Goal: Check status: Check status

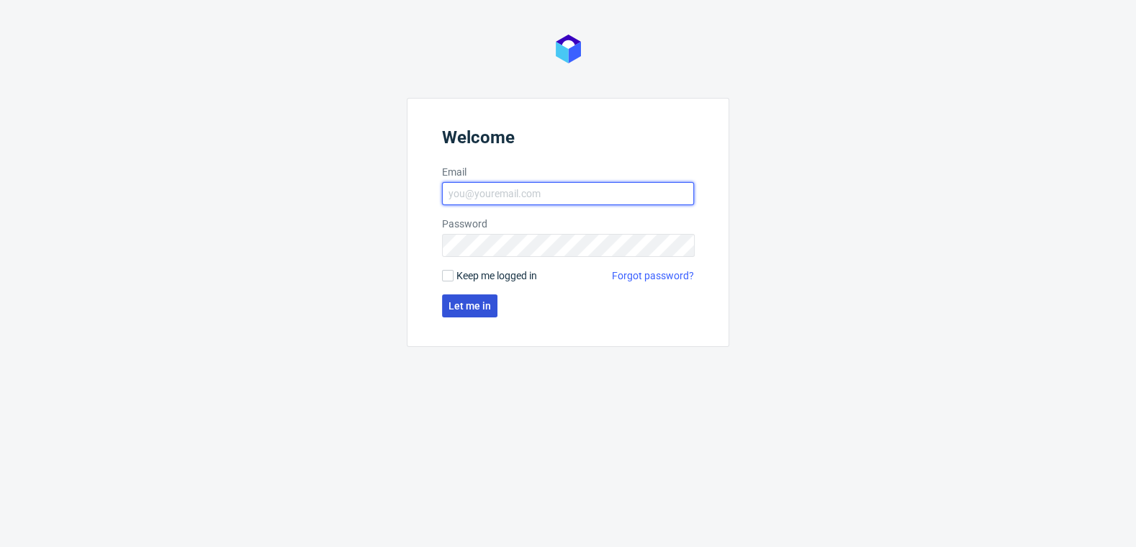
type input "[PERSON_NAME][EMAIL_ADDRESS][DOMAIN_NAME]"
click at [463, 307] on span "Let me in" at bounding box center [469, 306] width 42 height 10
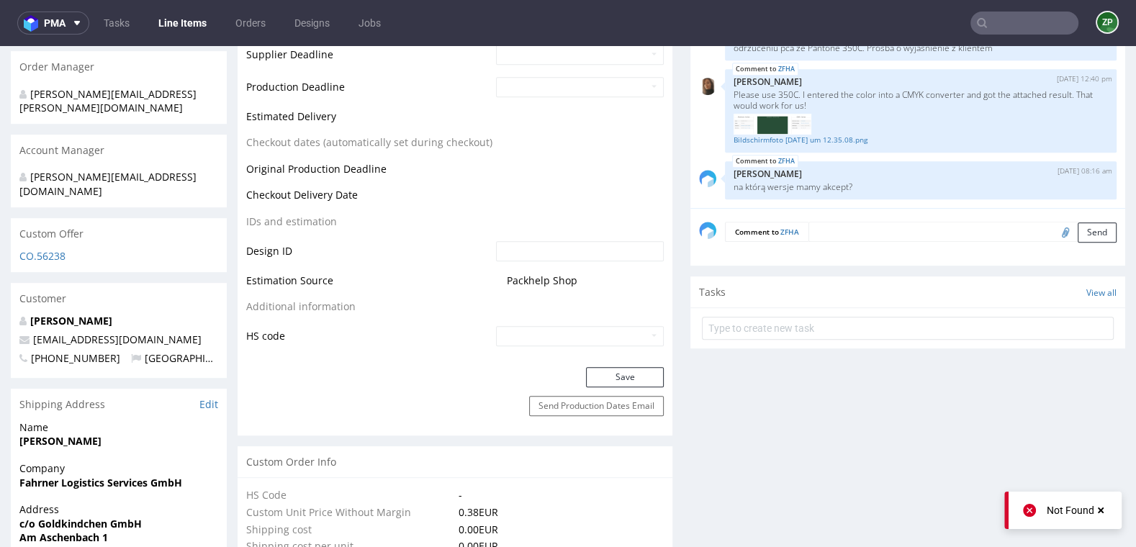
scroll to position [637, 0]
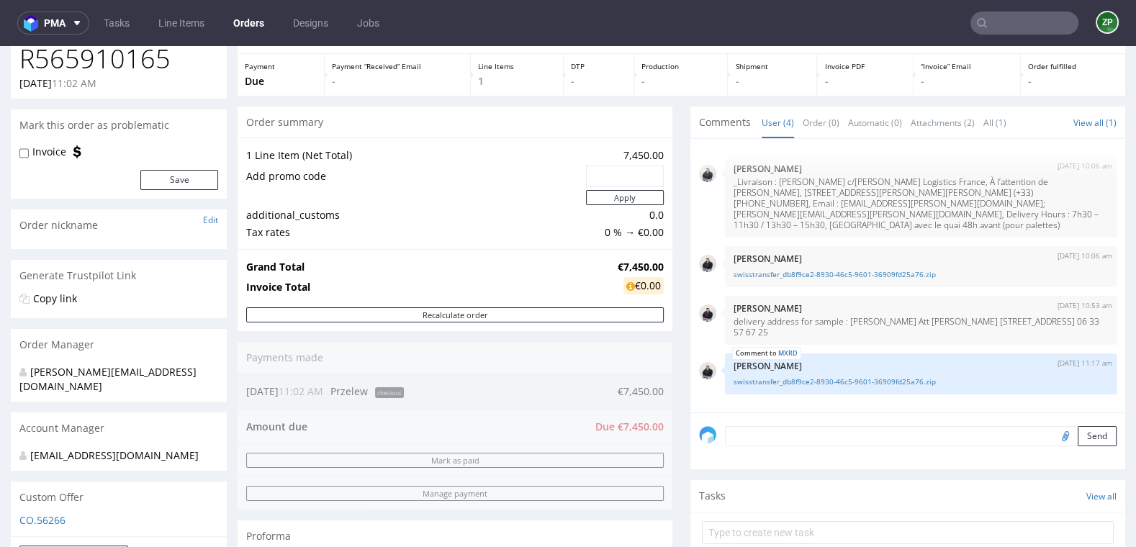
scroll to position [4, 0]
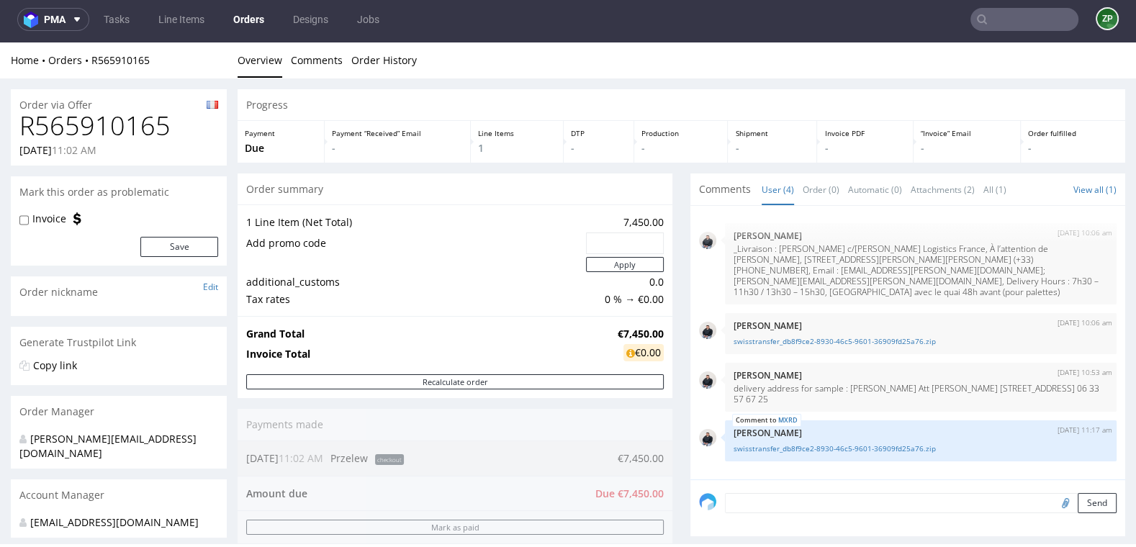
click at [241, 19] on link "Orders" at bounding box center [249, 19] width 48 height 23
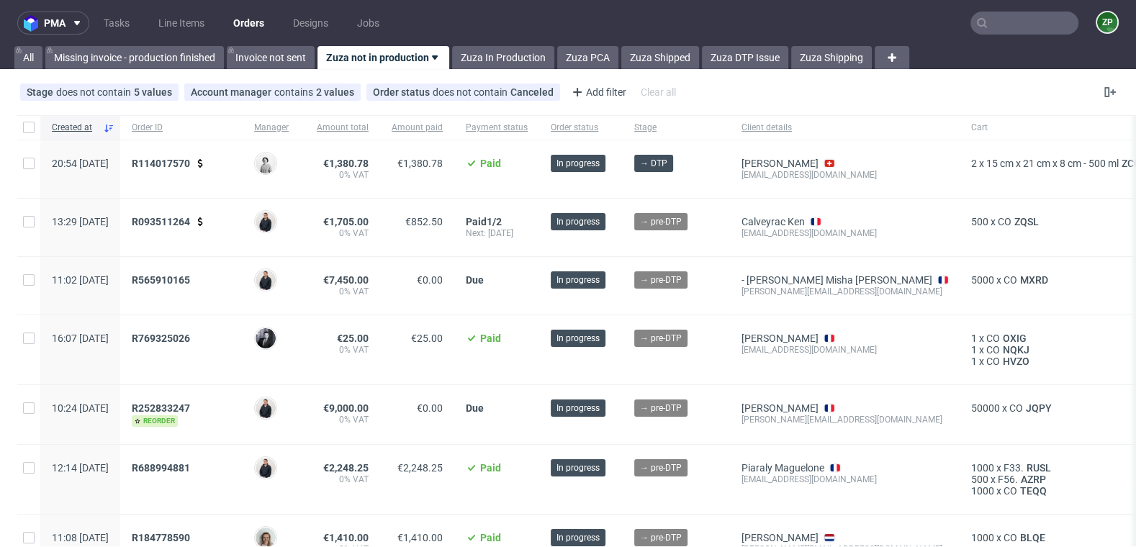
click at [256, 29] on link "Orders" at bounding box center [249, 23] width 48 height 23
click at [190, 274] on span "R565910165" at bounding box center [161, 280] width 58 height 12
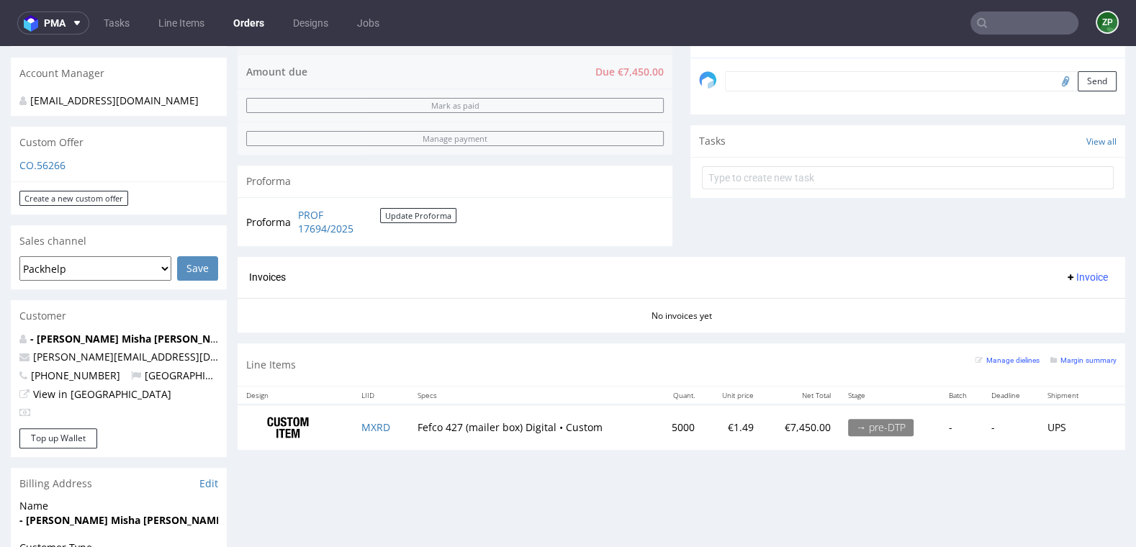
scroll to position [428, 0]
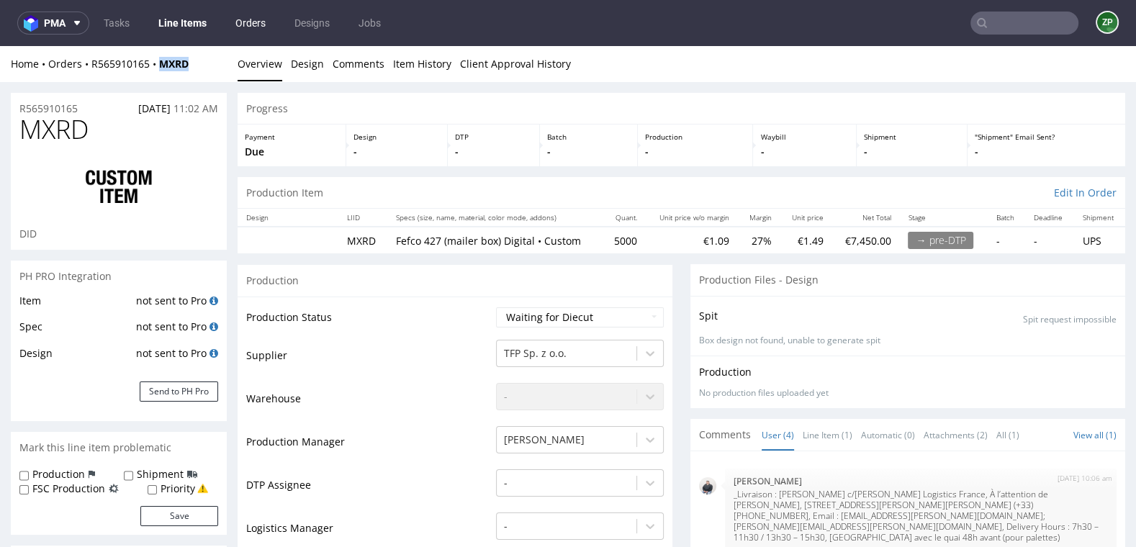
click at [263, 23] on link "Orders" at bounding box center [251, 23] width 48 height 23
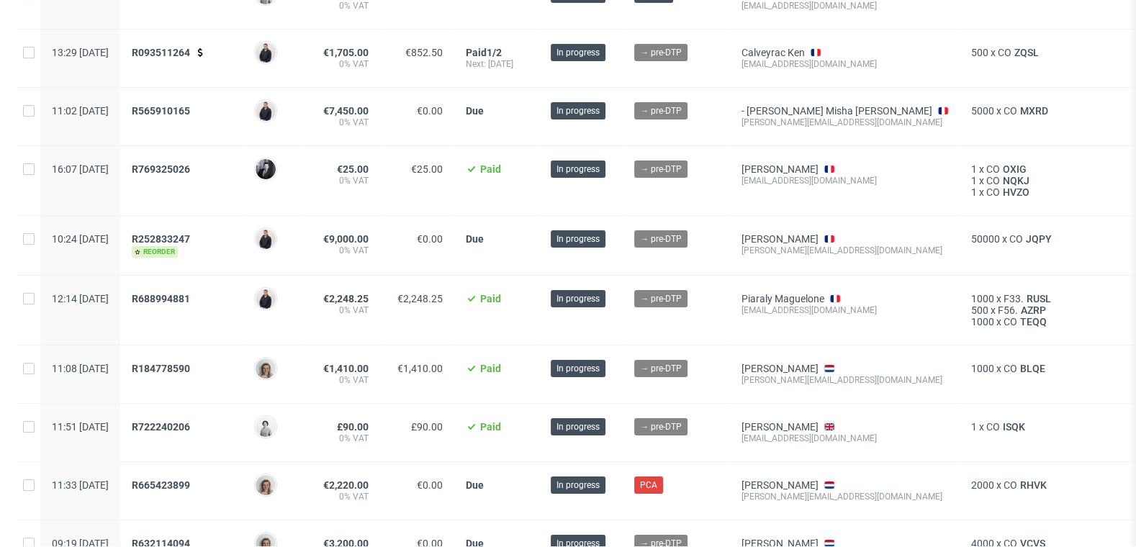
scroll to position [168, 0]
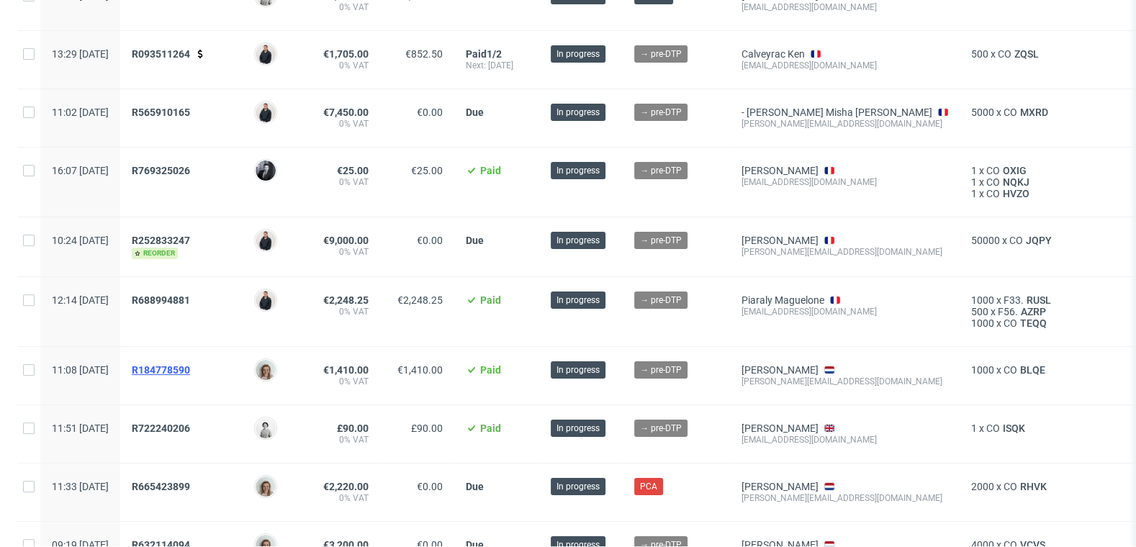
click at [190, 368] on span "R184778590" at bounding box center [161, 370] width 58 height 12
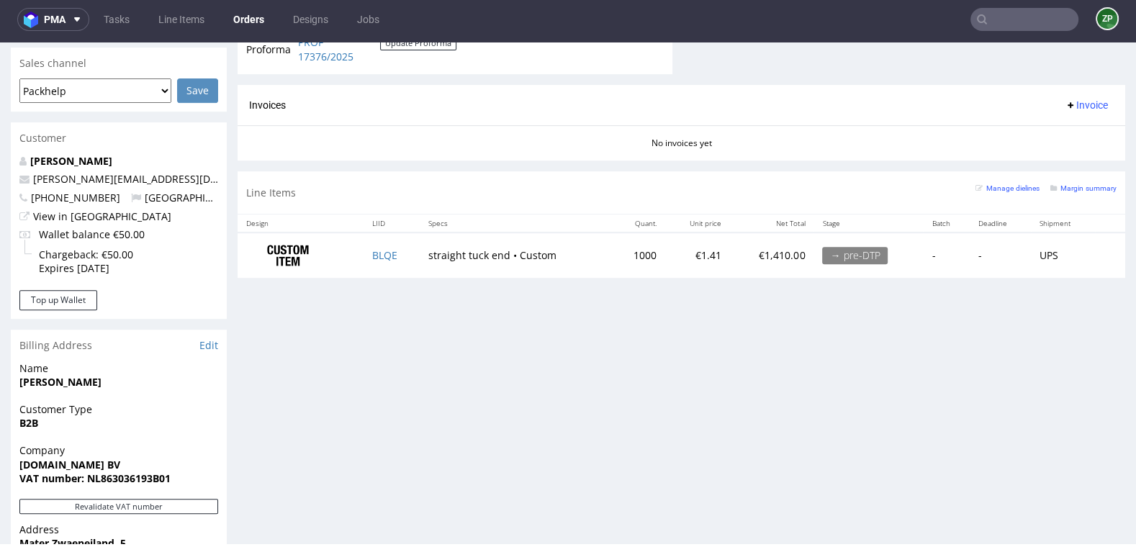
scroll to position [579, 0]
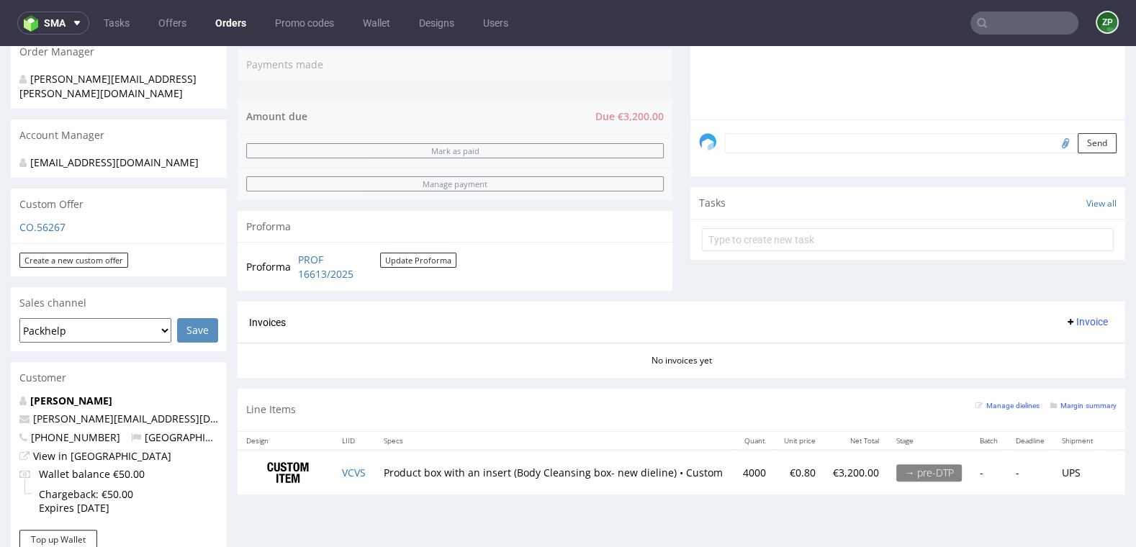
scroll to position [389, 0]
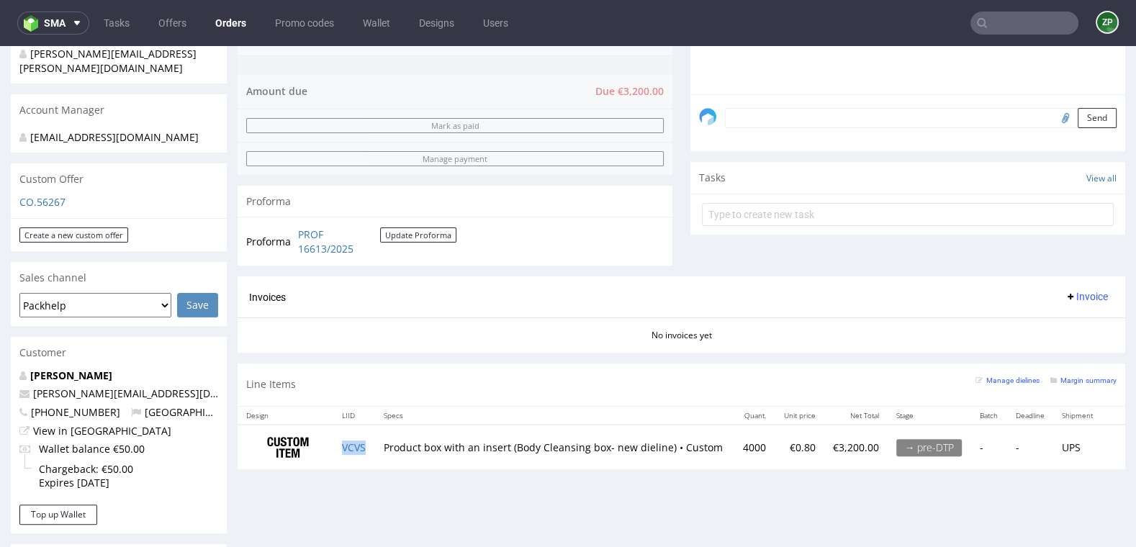
click at [353, 435] on td "VCVS" at bounding box center [353, 447] width 41 height 45
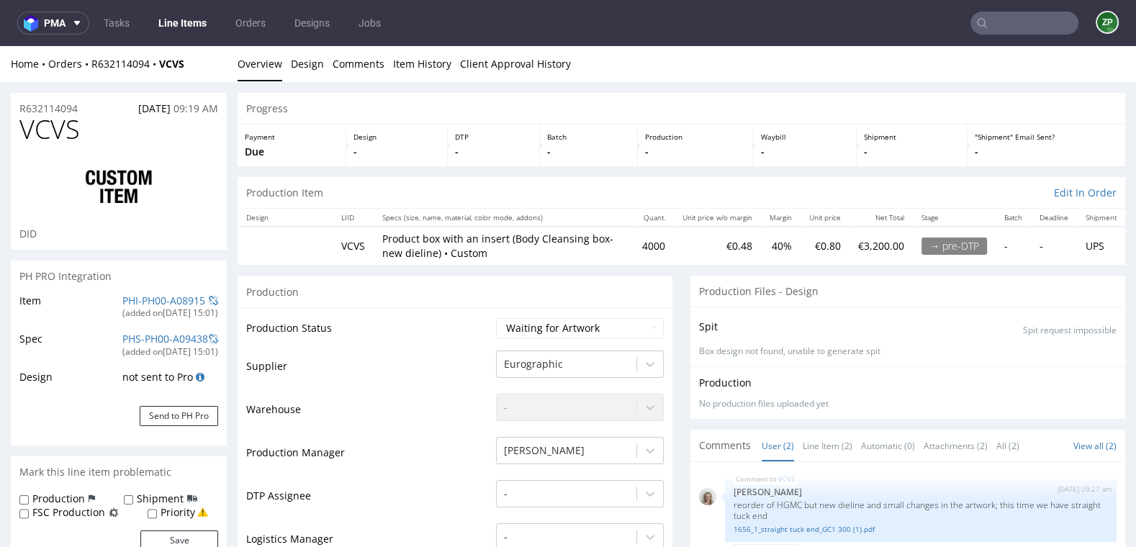
scroll to position [309, 0]
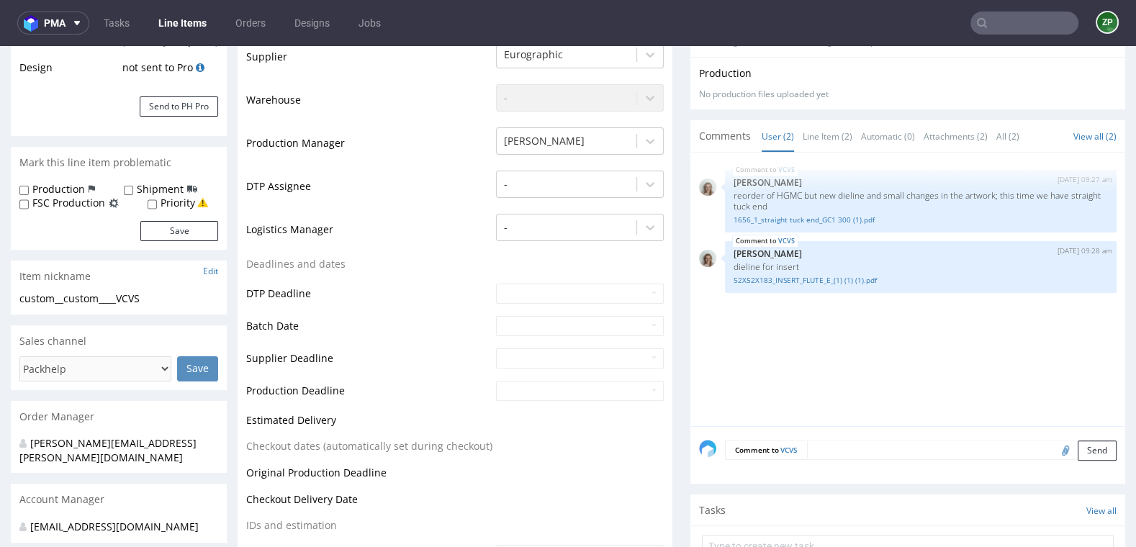
click at [829, 447] on textarea at bounding box center [961, 450] width 309 height 20
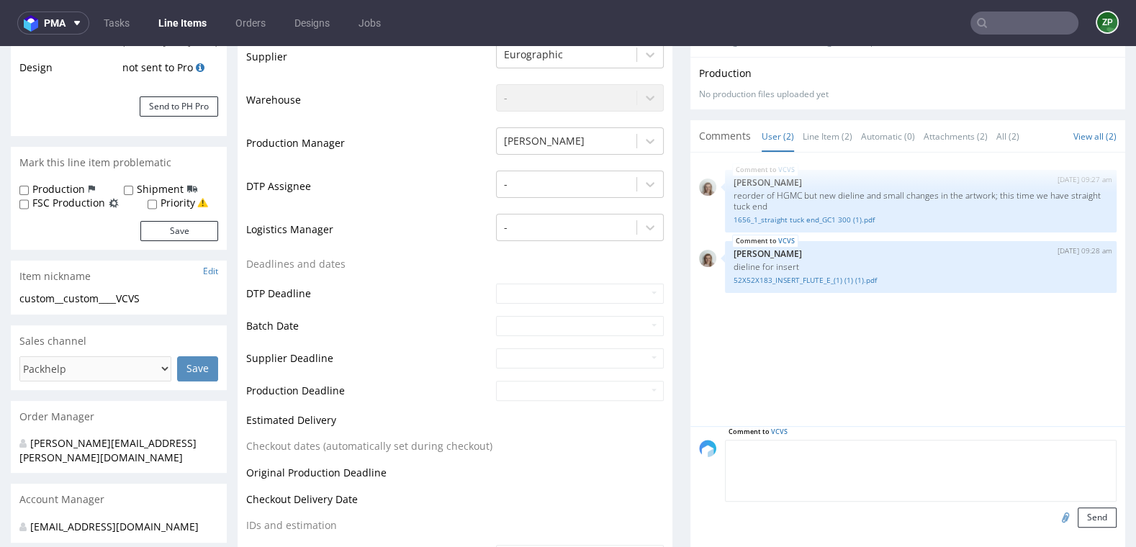
click at [1053, 516] on input "file" at bounding box center [1063, 516] width 20 height 19
type input "C:\fakepath\creamly_the body cleansing gel_box_52 x 52 x 183 mm.pdf"
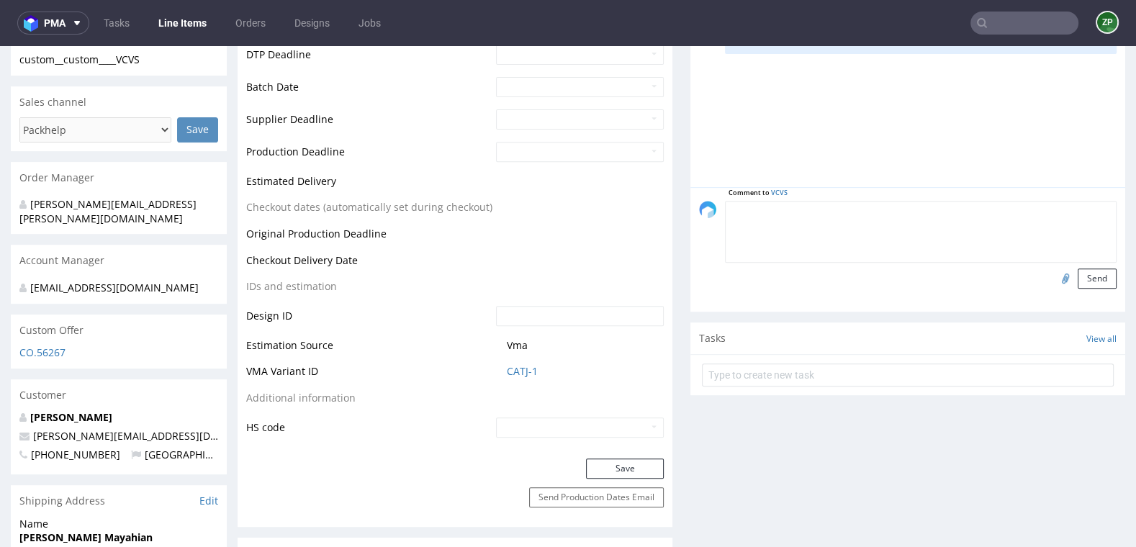
scroll to position [563, 0]
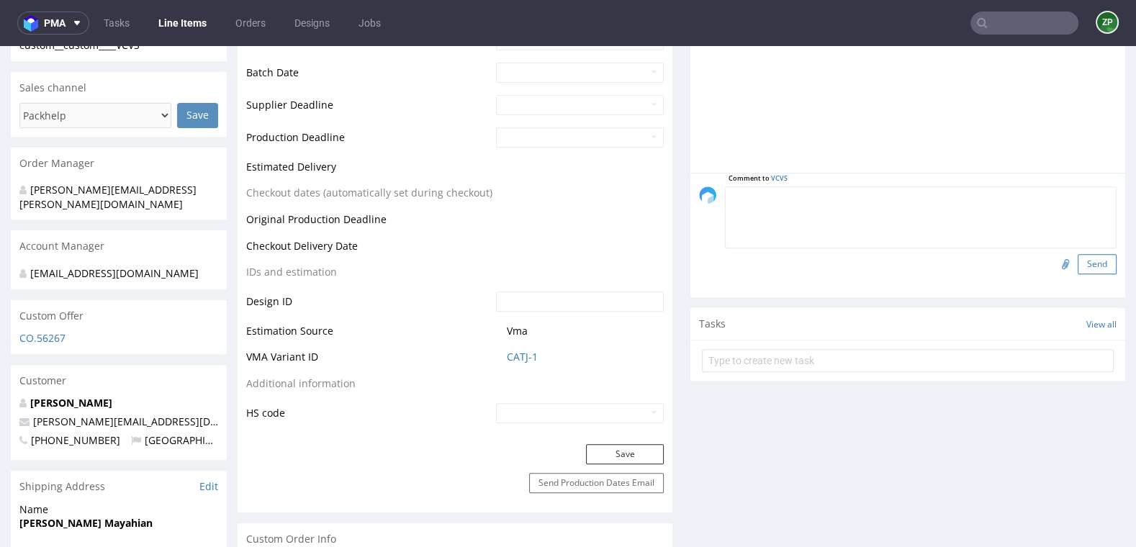
click at [1081, 261] on button "Send" at bounding box center [1096, 264] width 39 height 20
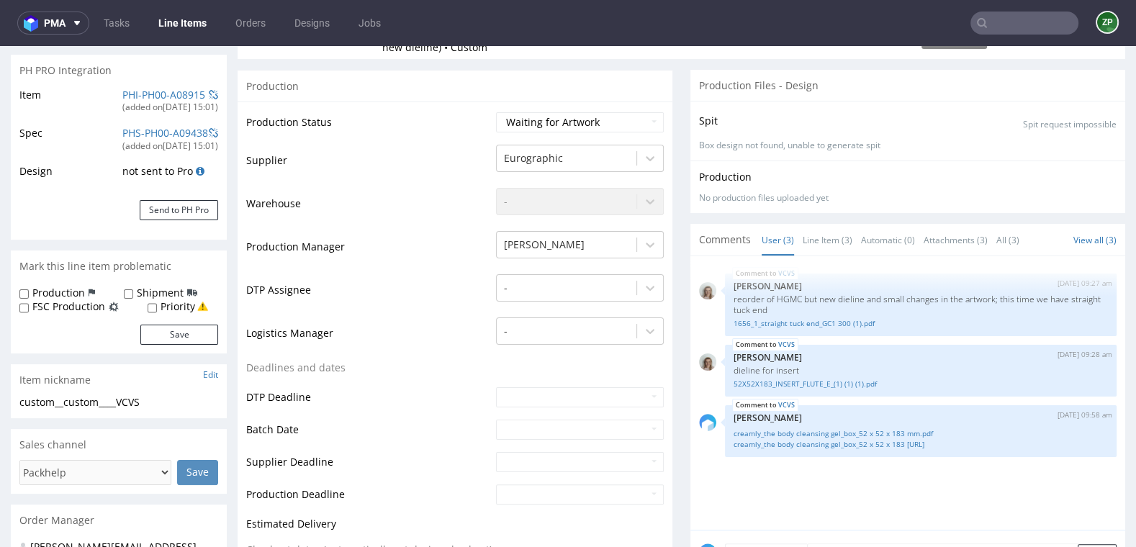
scroll to position [0, 0]
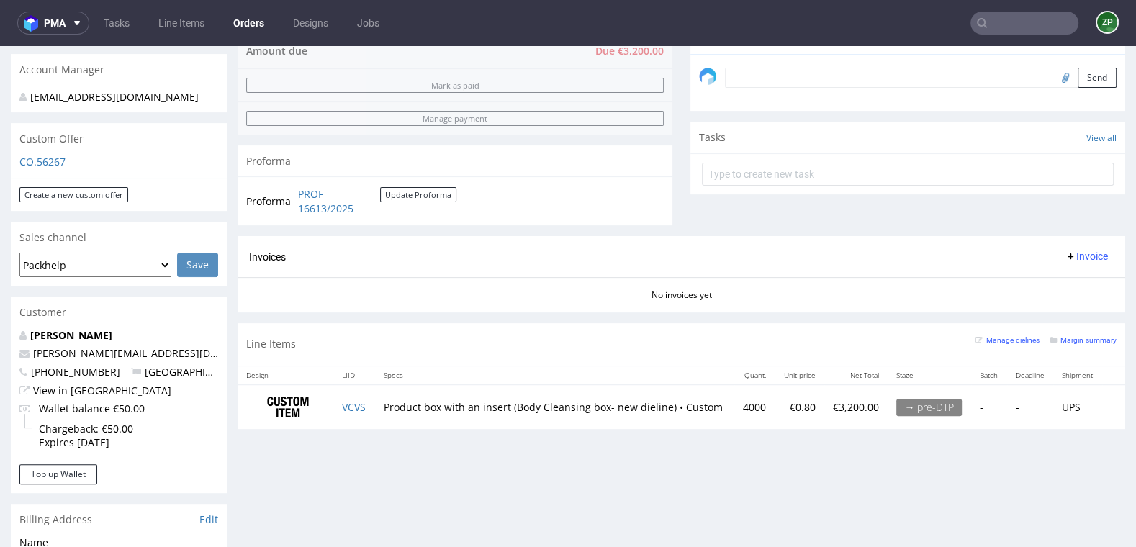
scroll to position [500, 0]
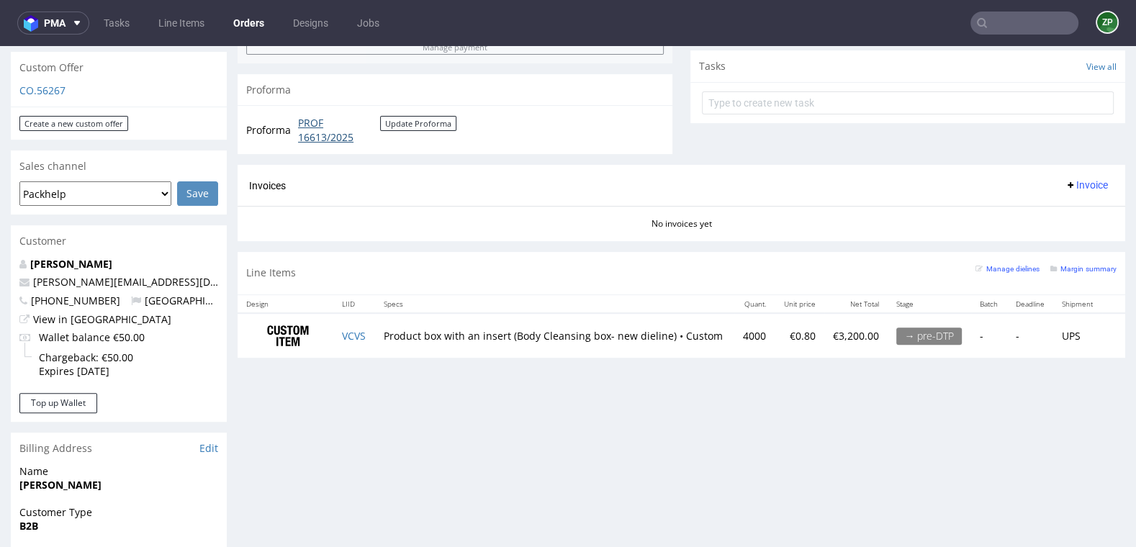
click at [325, 131] on link "PROF 16613/2025" at bounding box center [339, 130] width 82 height 28
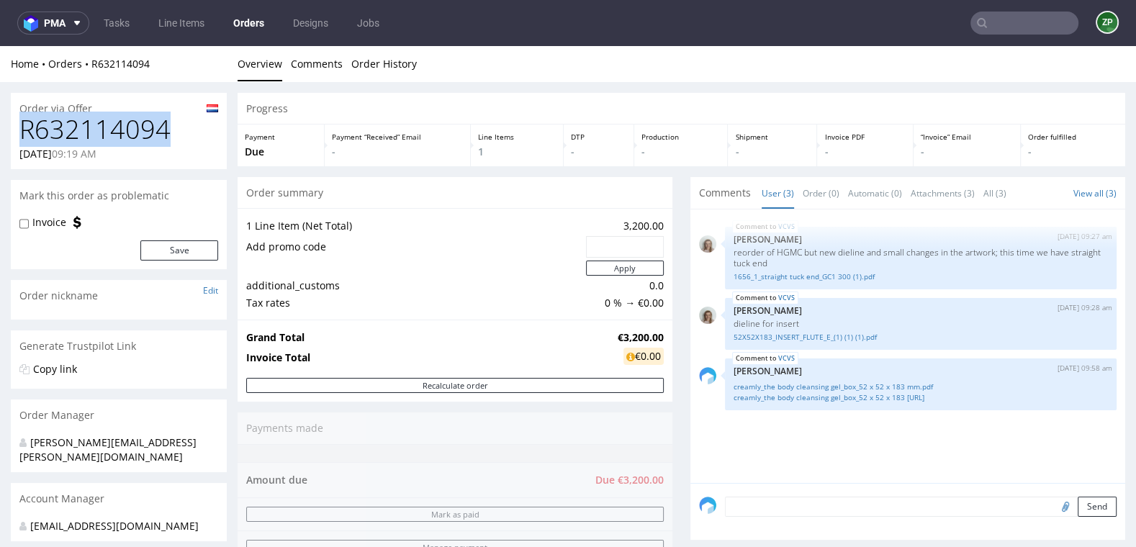
drag, startPoint x: 181, startPoint y: 123, endPoint x: 19, endPoint y: 120, distance: 162.7
click at [19, 120] on div "R632114094 06.08.2025 09:19 AM" at bounding box center [119, 142] width 216 height 54
copy h1 "R632114094"
click at [249, 28] on link "Orders" at bounding box center [249, 23] width 48 height 23
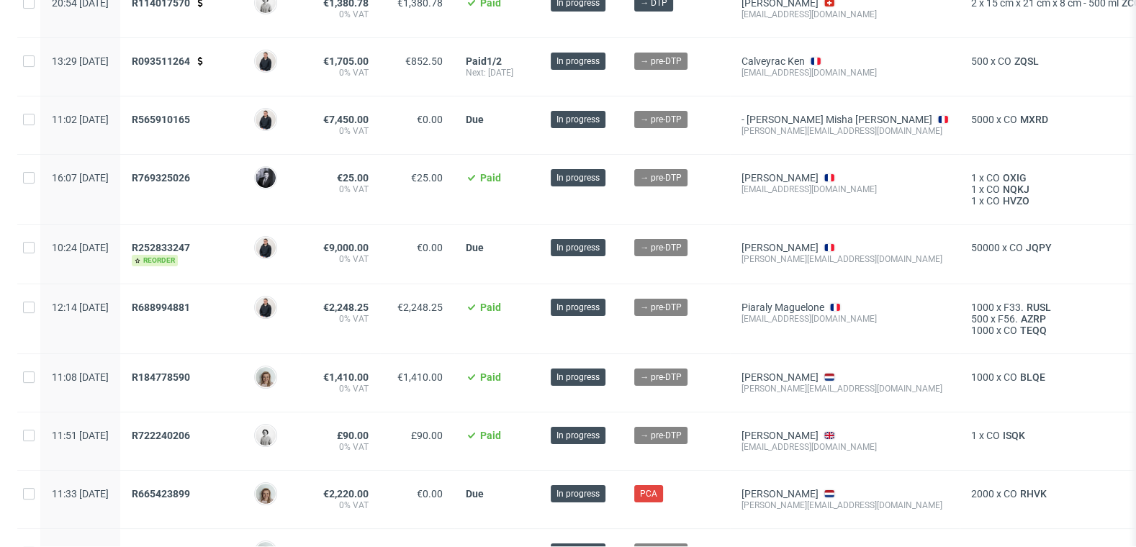
scroll to position [163, 0]
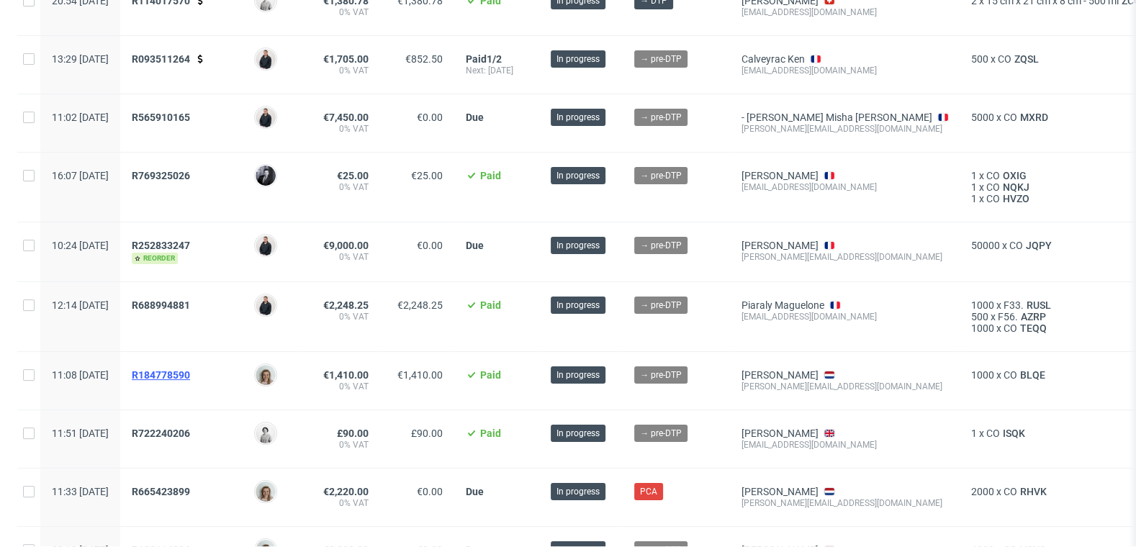
click at [190, 371] on span "R184778590" at bounding box center [161, 375] width 58 height 12
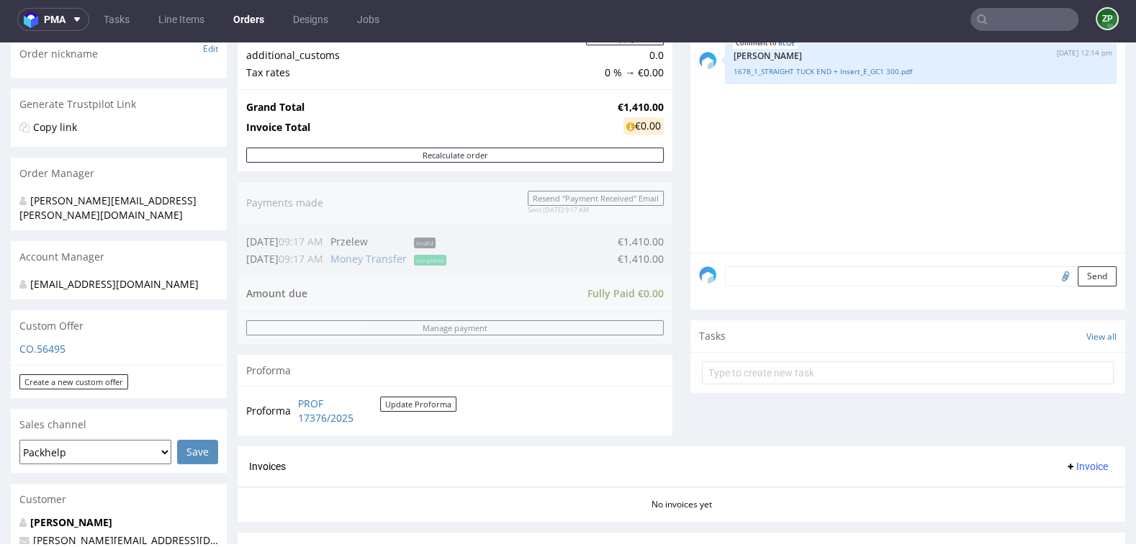
scroll to position [112, 0]
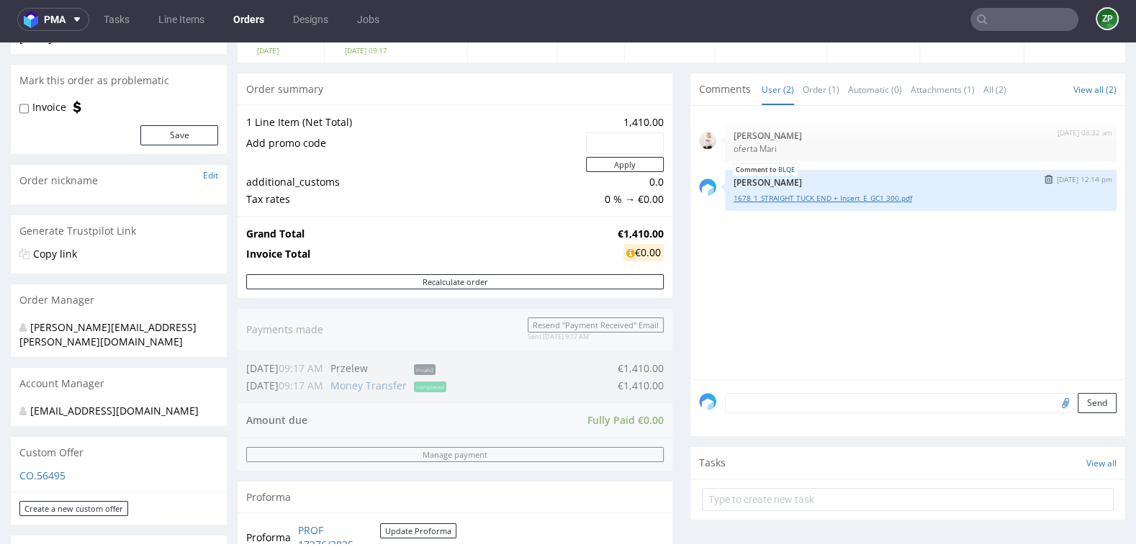
click at [809, 193] on link "1678_1_STRAIGHT TUCK END + Insert_E_GC1 300.pdf" at bounding box center [920, 198] width 374 height 11
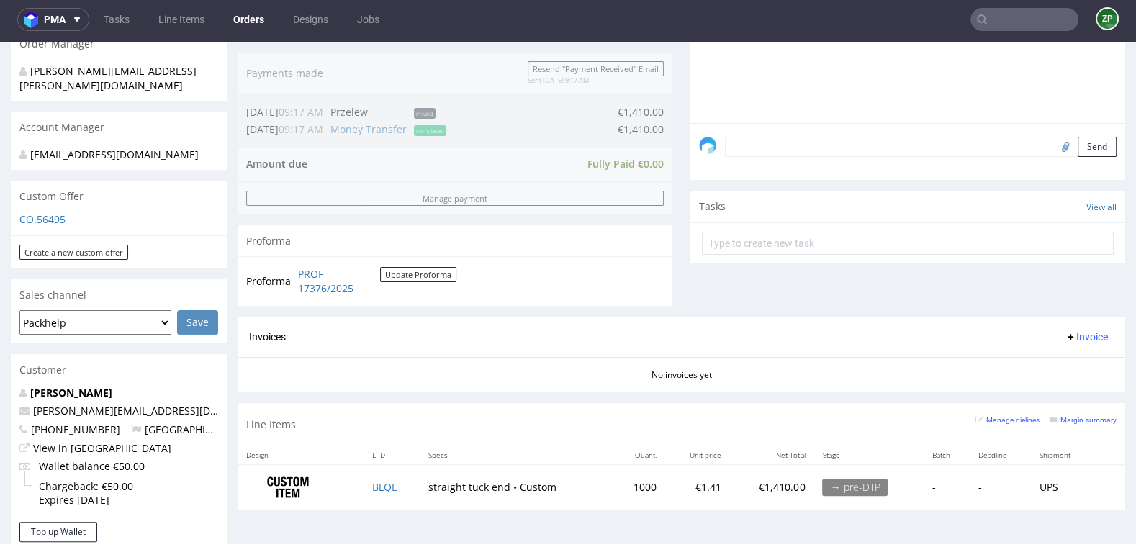
scroll to position [387, 0]
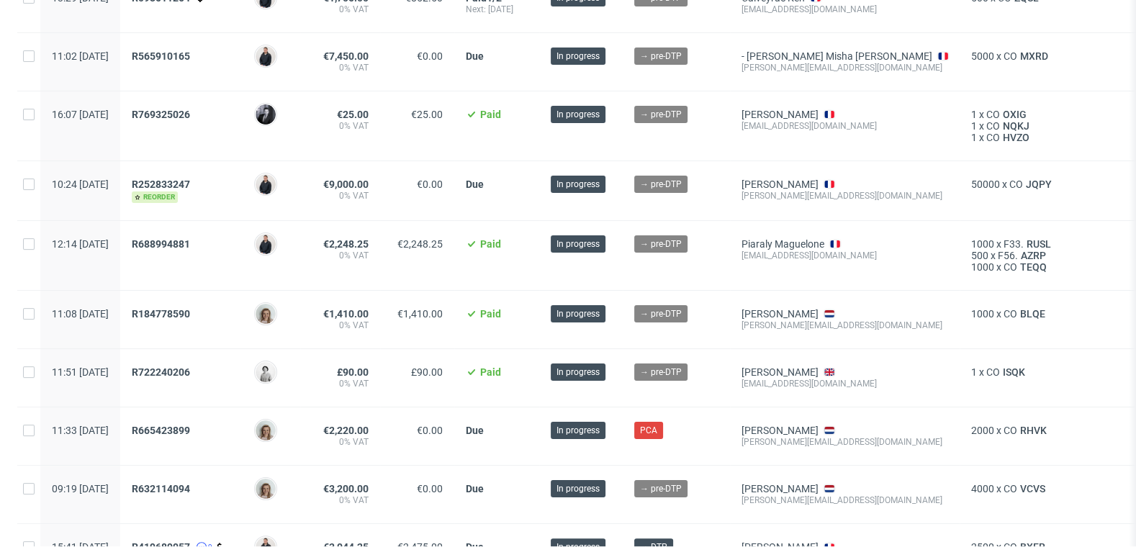
scroll to position [225, 0]
click at [818, 311] on link "Alena Khmialnitskaya" at bounding box center [779, 313] width 77 height 12
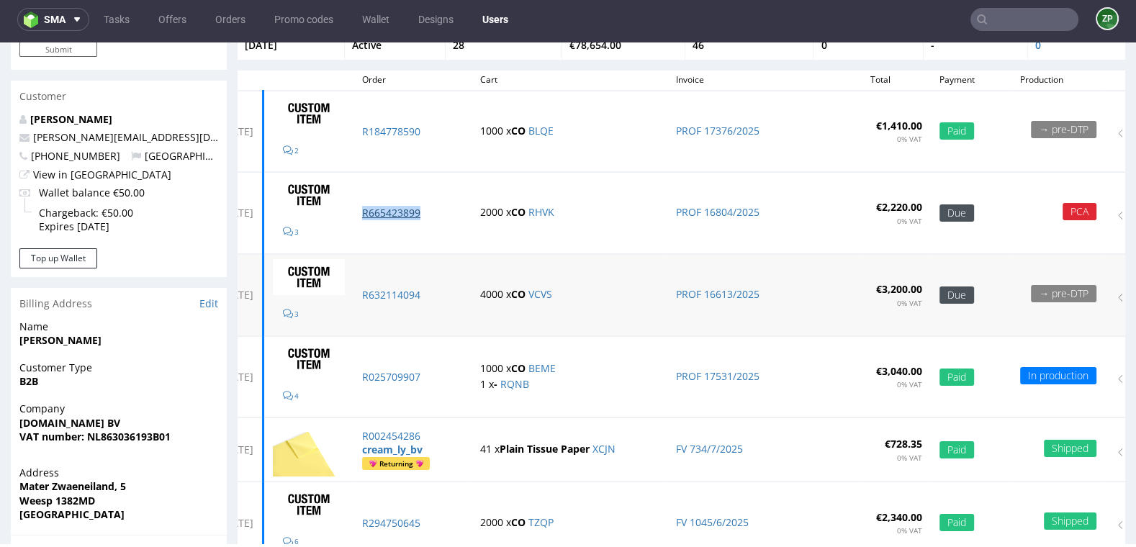
scroll to position [104, 0]
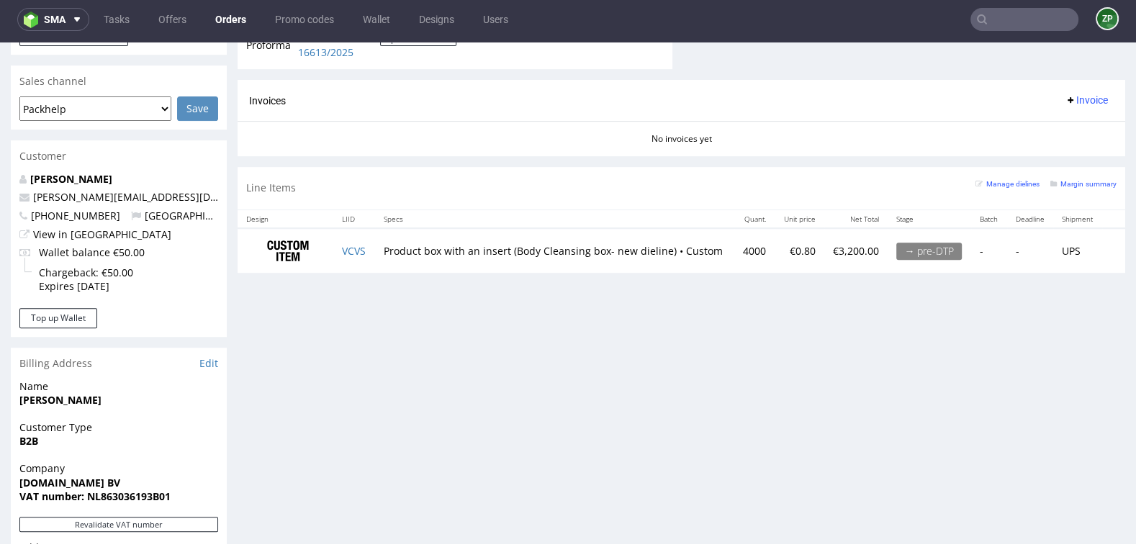
scroll to position [587, 0]
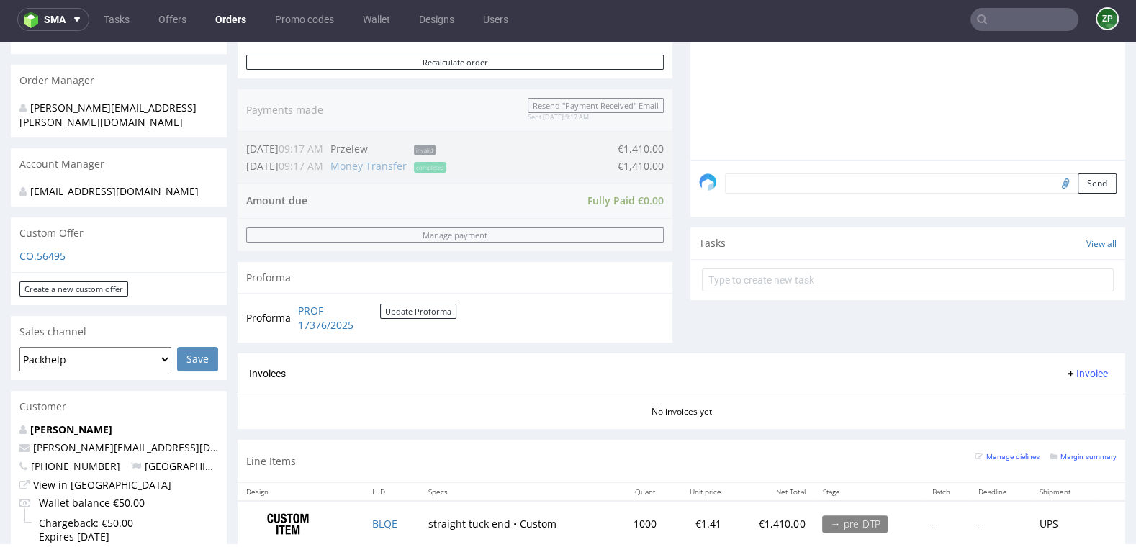
scroll to position [353, 0]
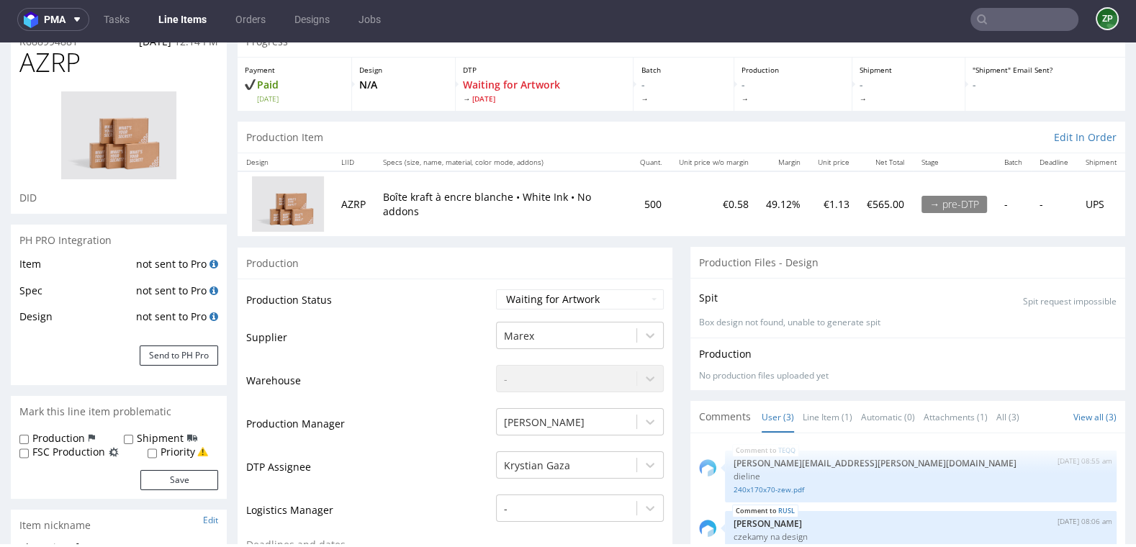
scroll to position [53, 0]
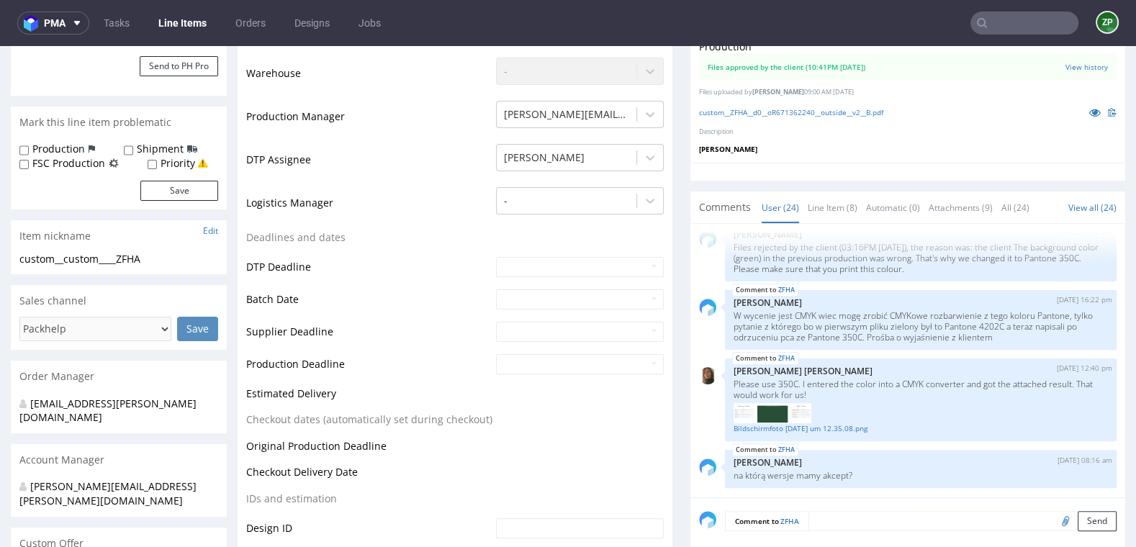
scroll to position [324, 0]
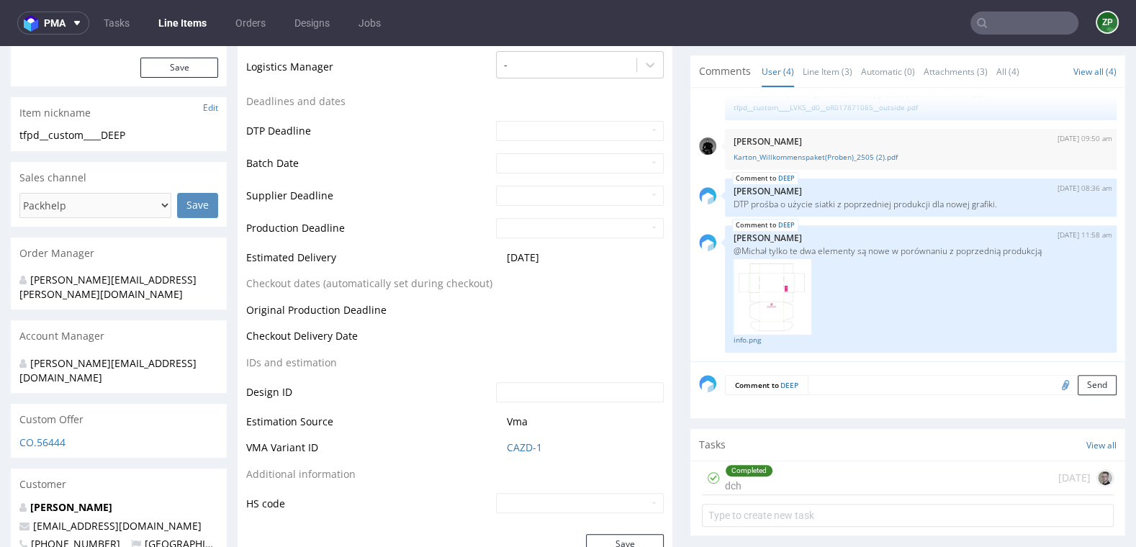
scroll to position [504, 0]
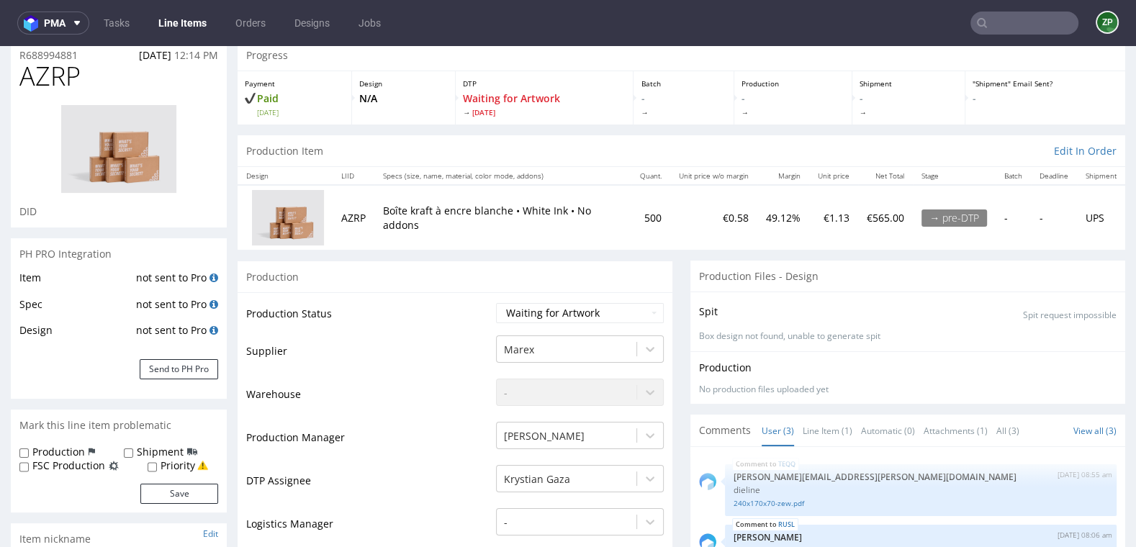
scroll to position [4, 0]
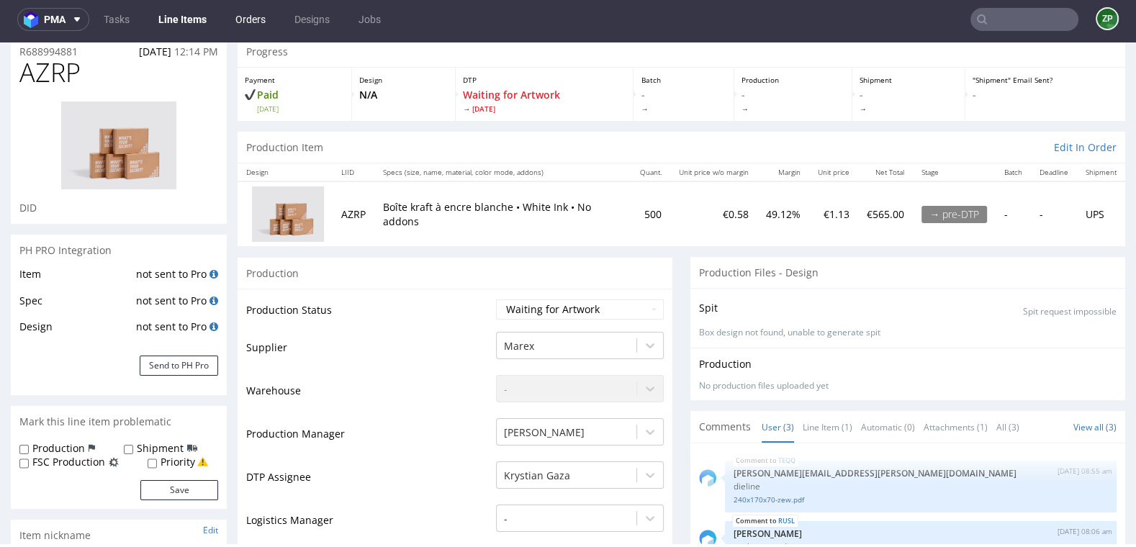
click at [258, 12] on link "Orders" at bounding box center [251, 19] width 48 height 23
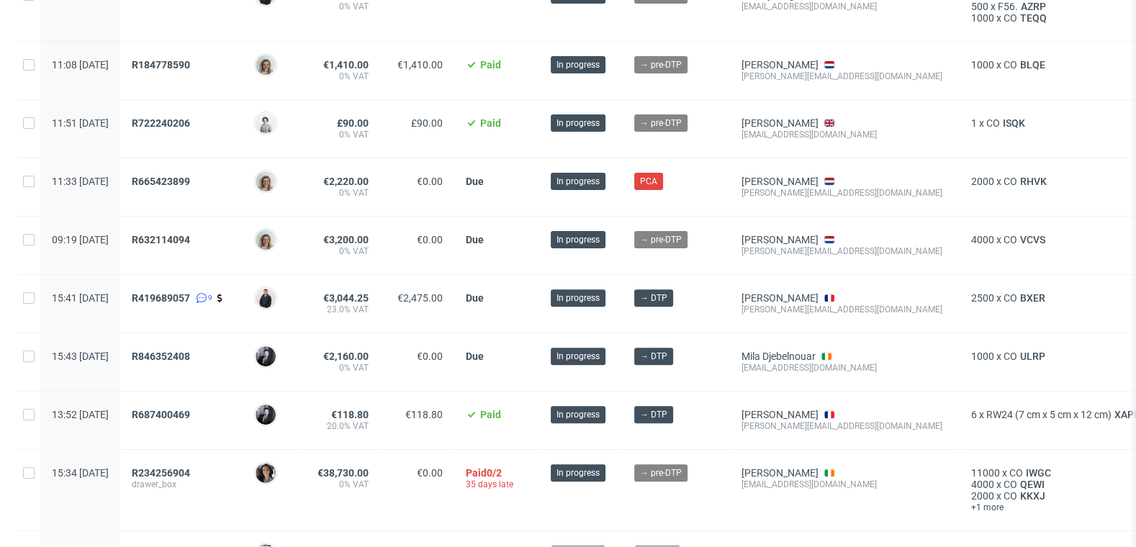
scroll to position [377, 0]
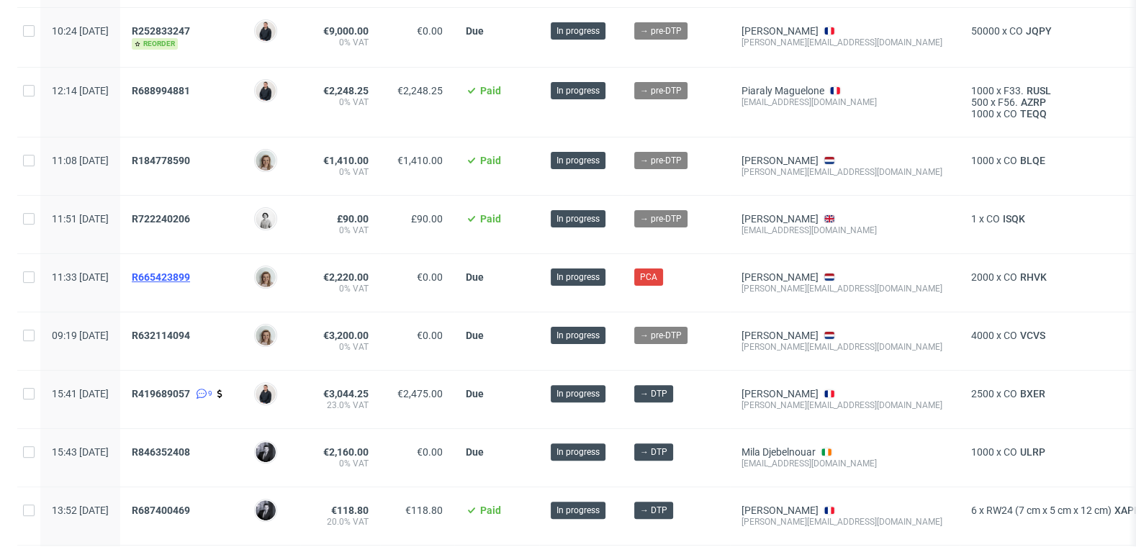
click at [190, 271] on span "R665423899" at bounding box center [161, 277] width 58 height 12
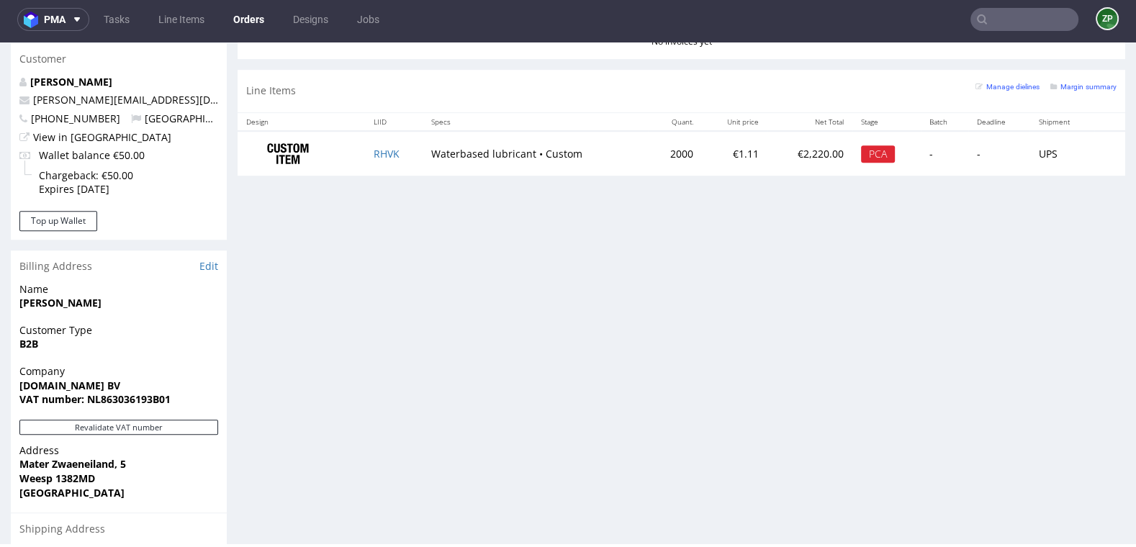
scroll to position [652, 0]
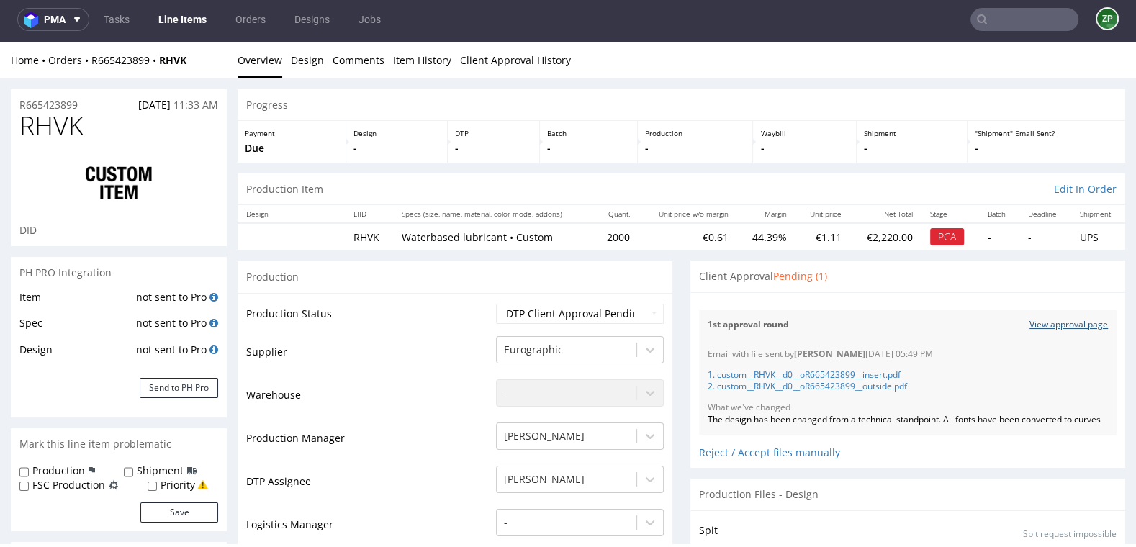
click at [1059, 322] on link "View approval page" at bounding box center [1068, 325] width 78 height 12
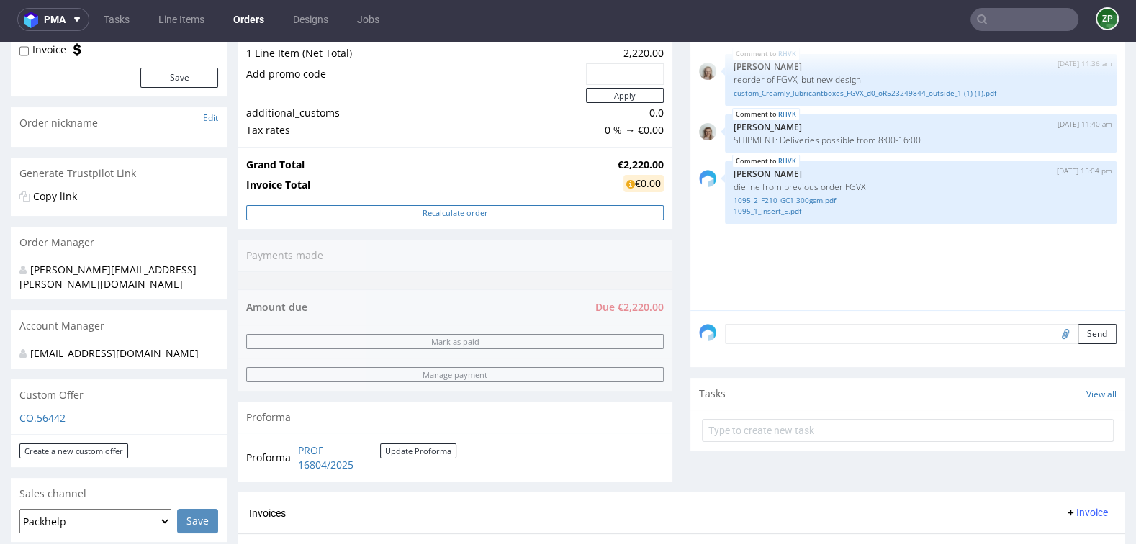
scroll to position [170, 0]
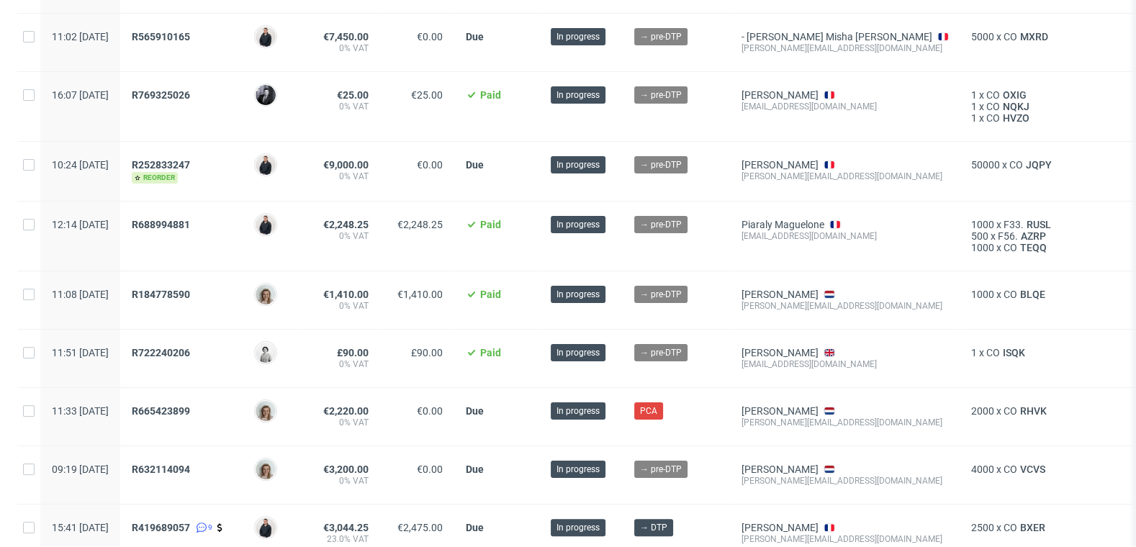
scroll to position [246, 0]
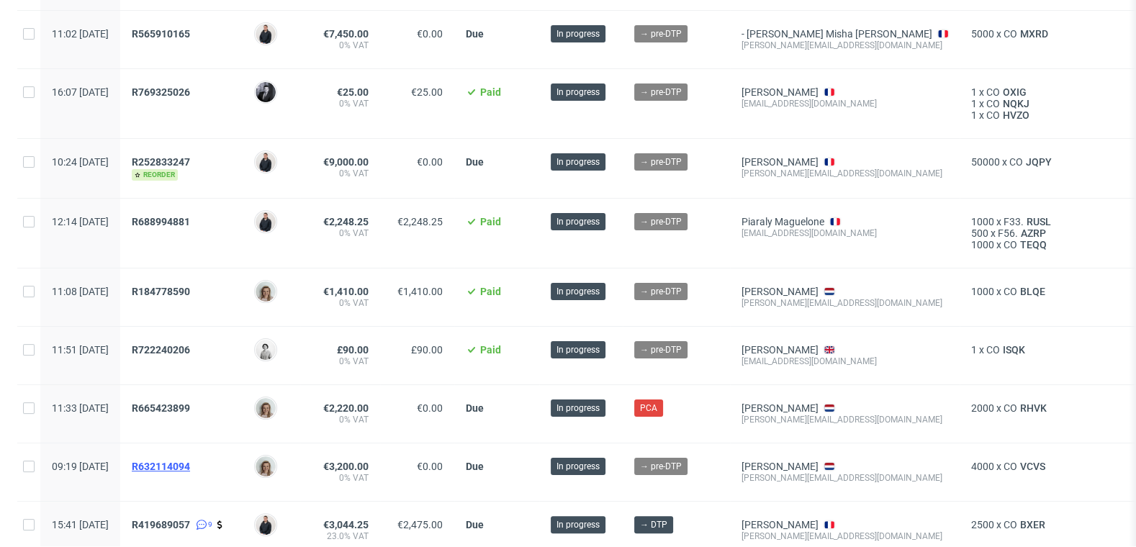
click at [190, 461] on span "R632114094" at bounding box center [161, 467] width 58 height 12
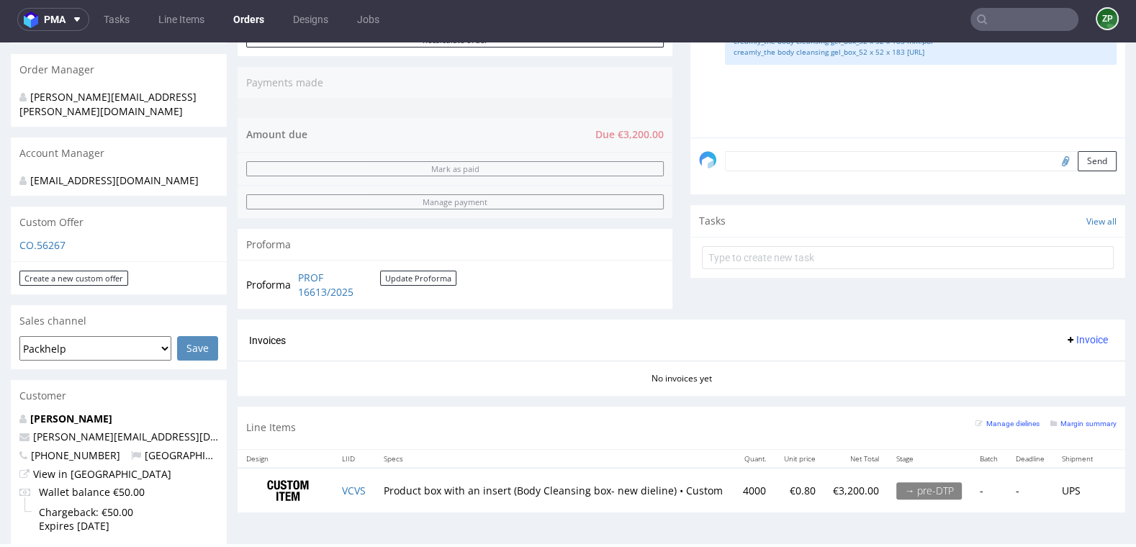
scroll to position [343, 0]
click at [254, 19] on link "Orders" at bounding box center [249, 19] width 48 height 23
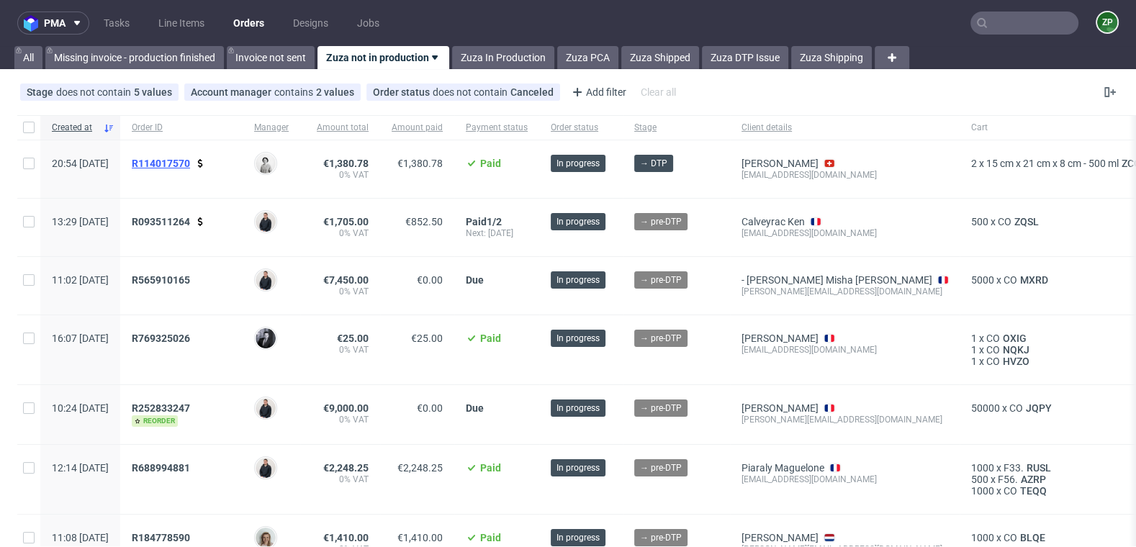
click at [186, 159] on span "R114017570" at bounding box center [161, 164] width 58 height 12
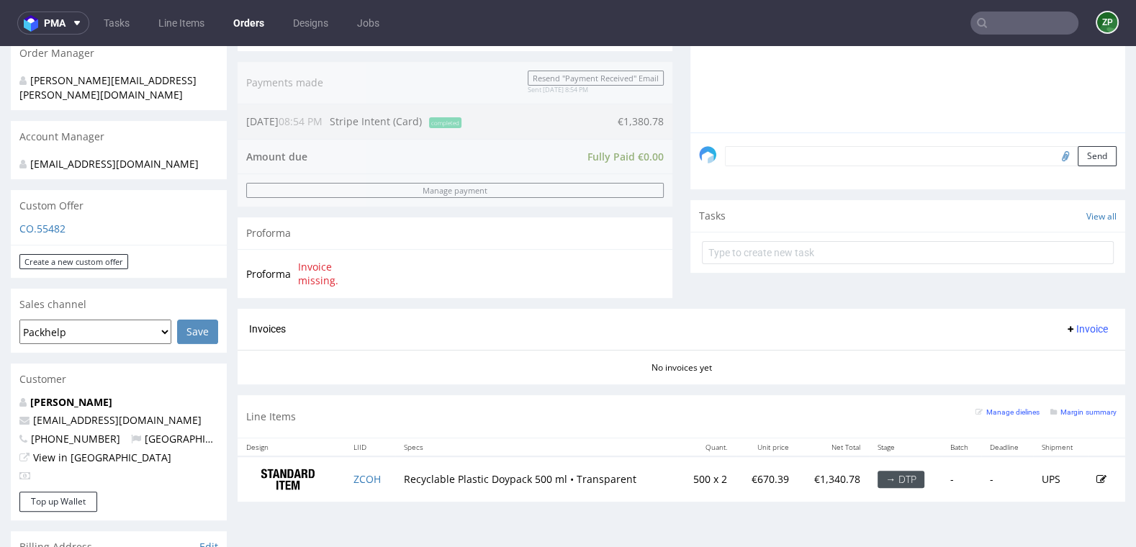
scroll to position [478, 0]
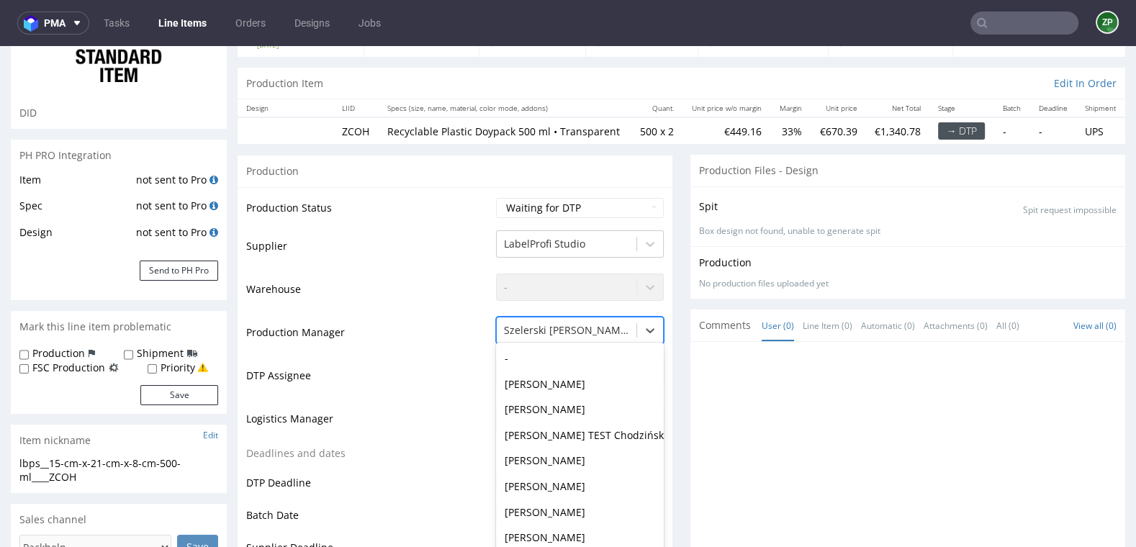
scroll to position [147, 0]
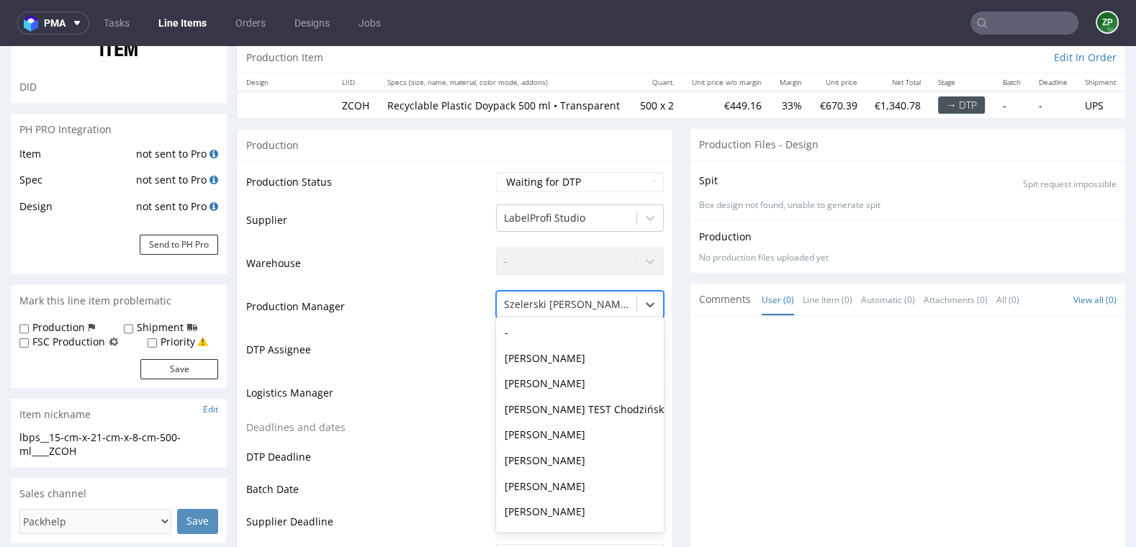
click at [524, 311] on div "Michał Hanecki, 11 of 61. 61 results available. Use Up and Down to choose optio…" at bounding box center [580, 301] width 168 height 20
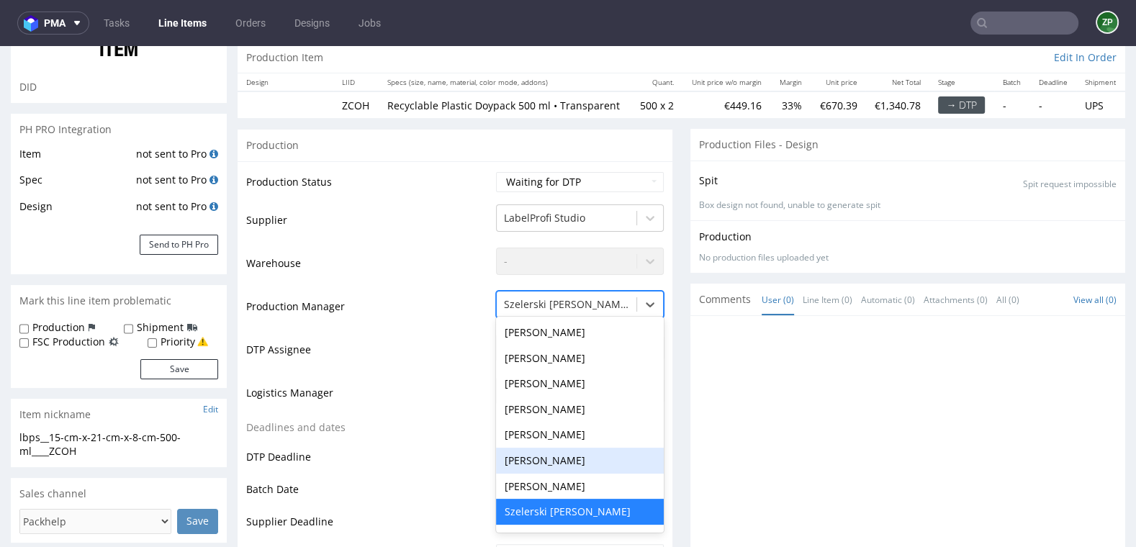
scroll to position [148, 0]
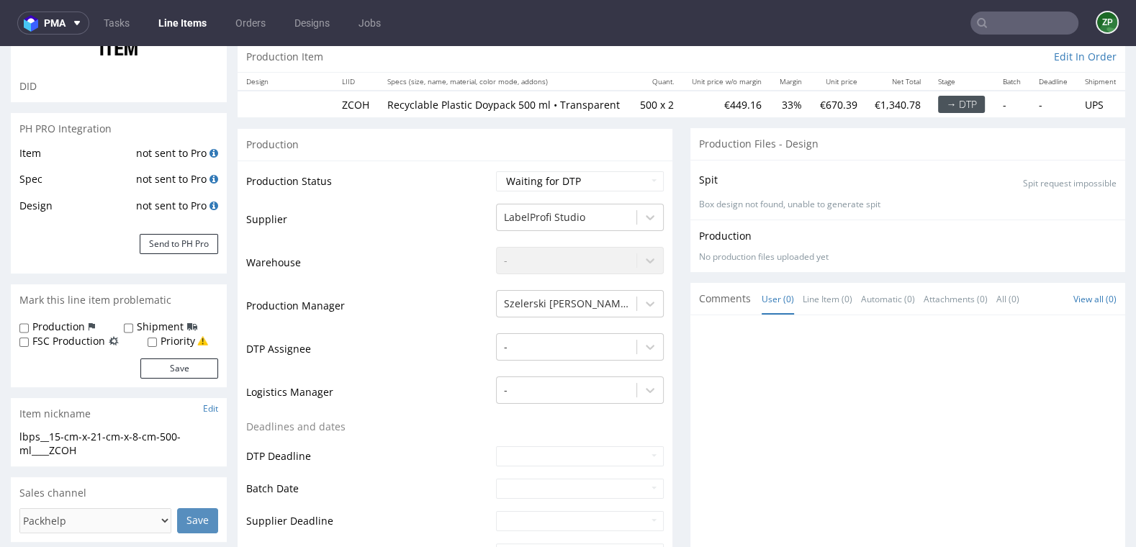
click at [409, 289] on td "Warehouse" at bounding box center [369, 266] width 246 height 43
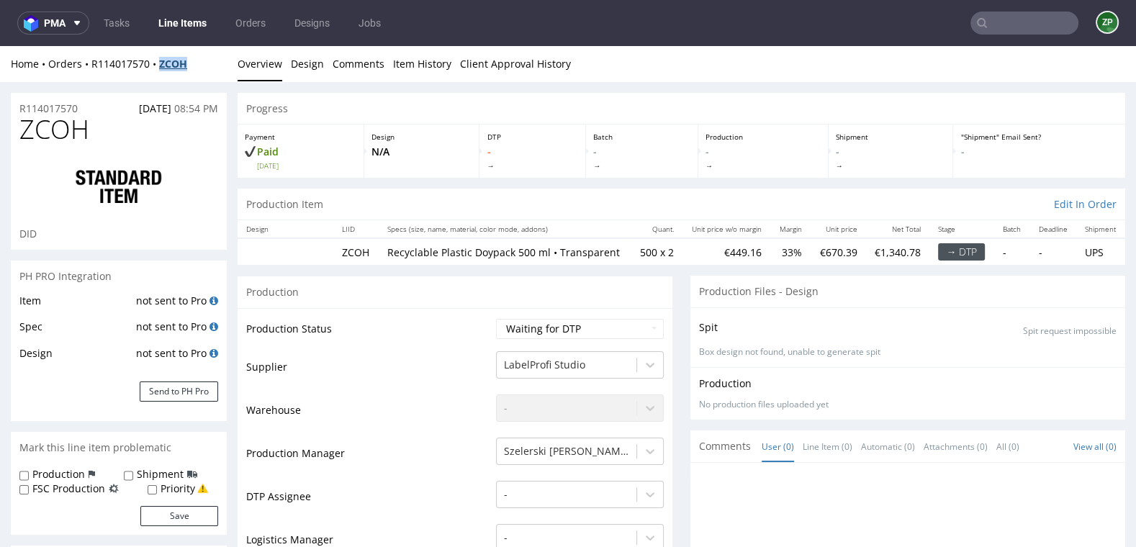
copy strong "ZCOH"
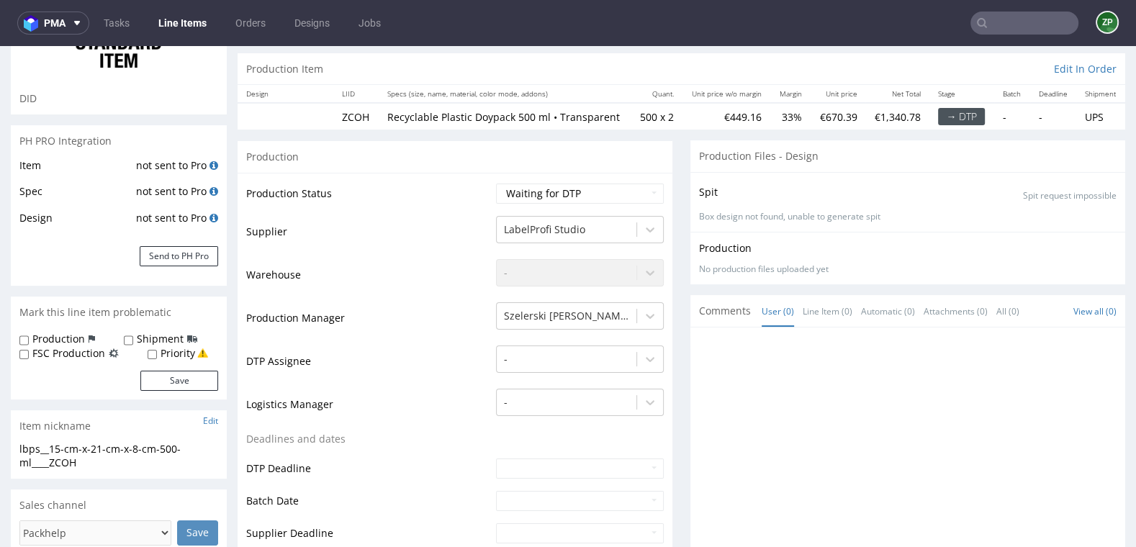
scroll to position [94, 0]
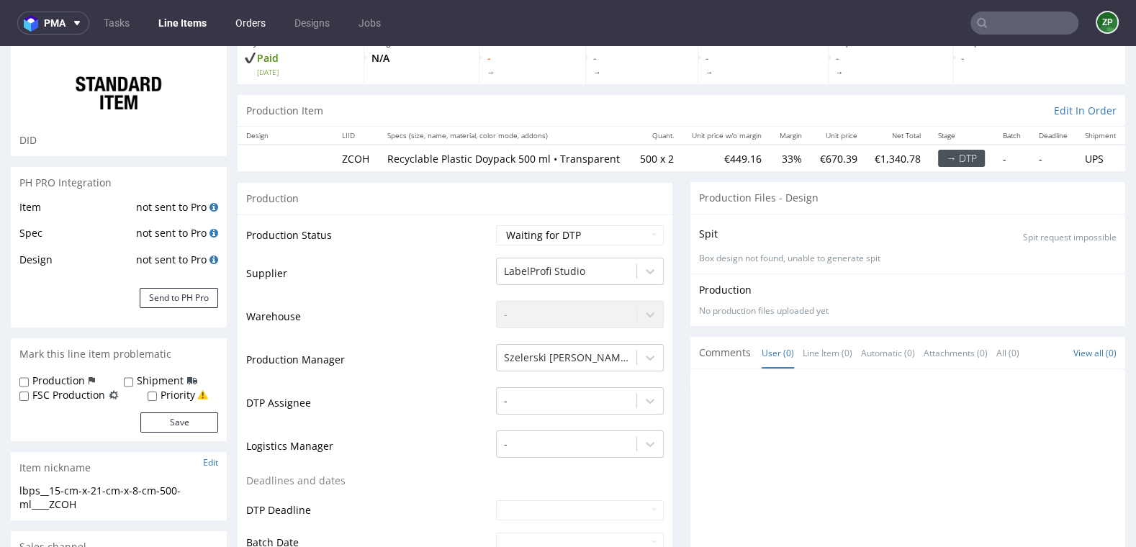
click at [248, 17] on link "Orders" at bounding box center [251, 23] width 48 height 23
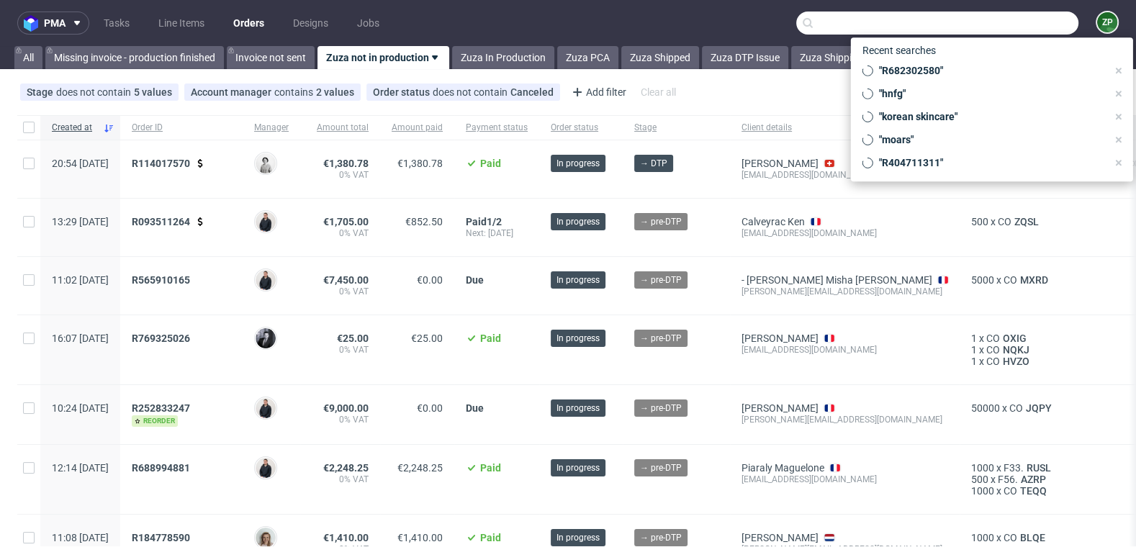
click at [1000, 16] on input "text" at bounding box center [937, 23] width 282 height 23
paste input "R715737674"
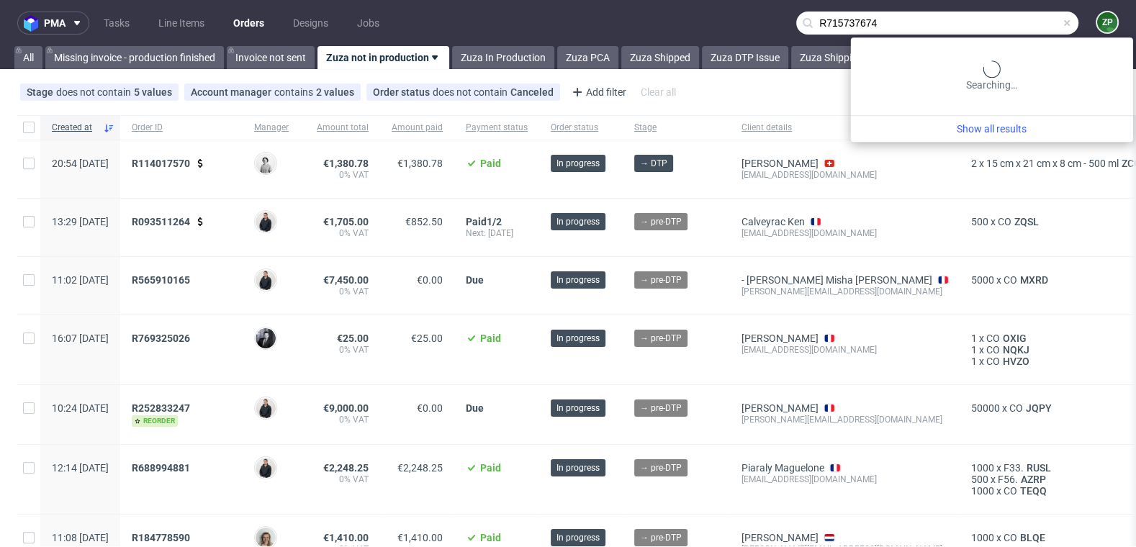
type input "R715737674"
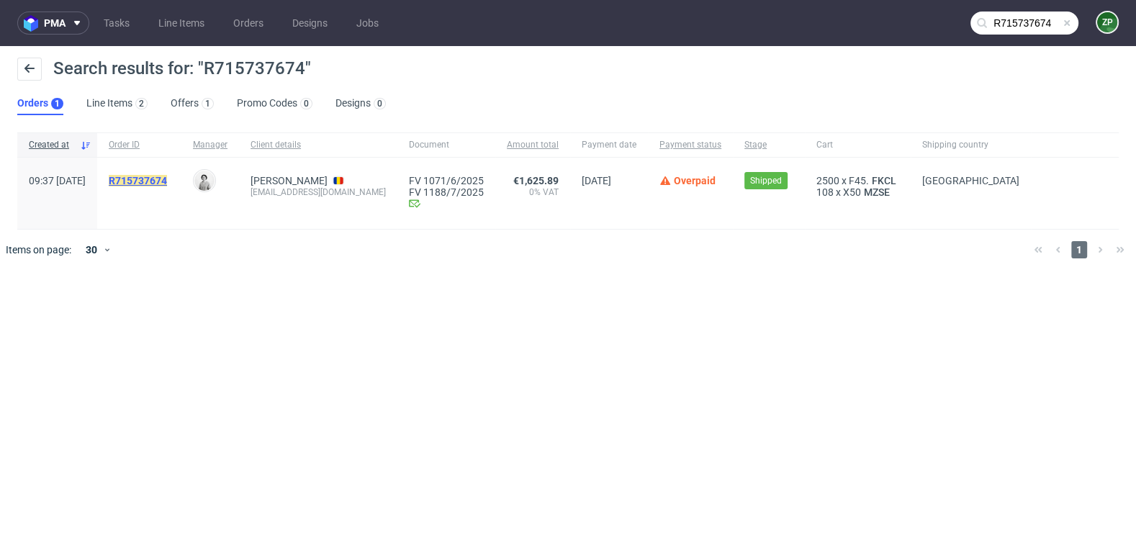
click at [150, 184] on mark "R715737674" at bounding box center [138, 181] width 58 height 12
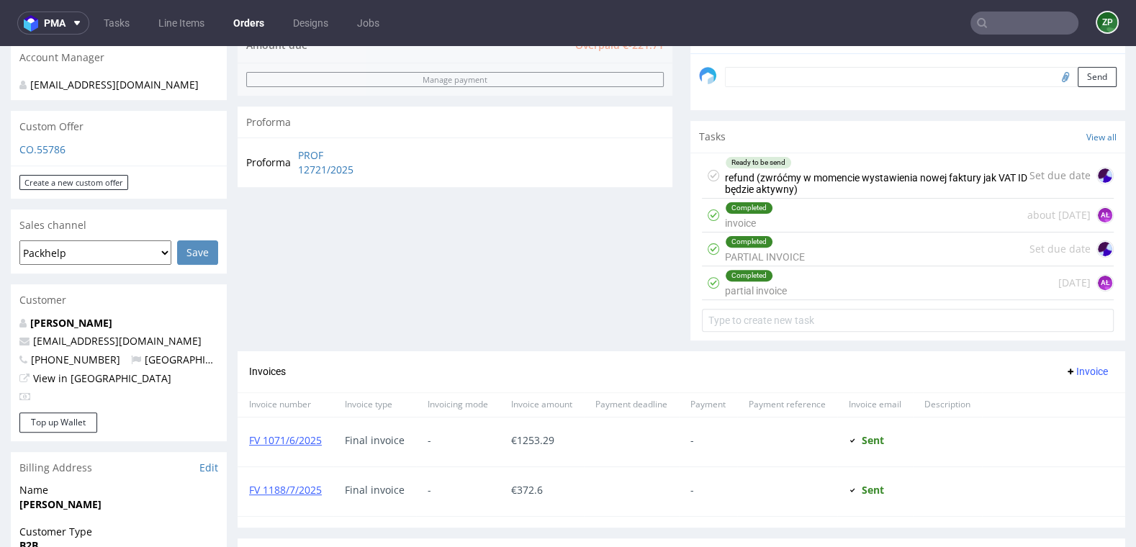
scroll to position [421, 0]
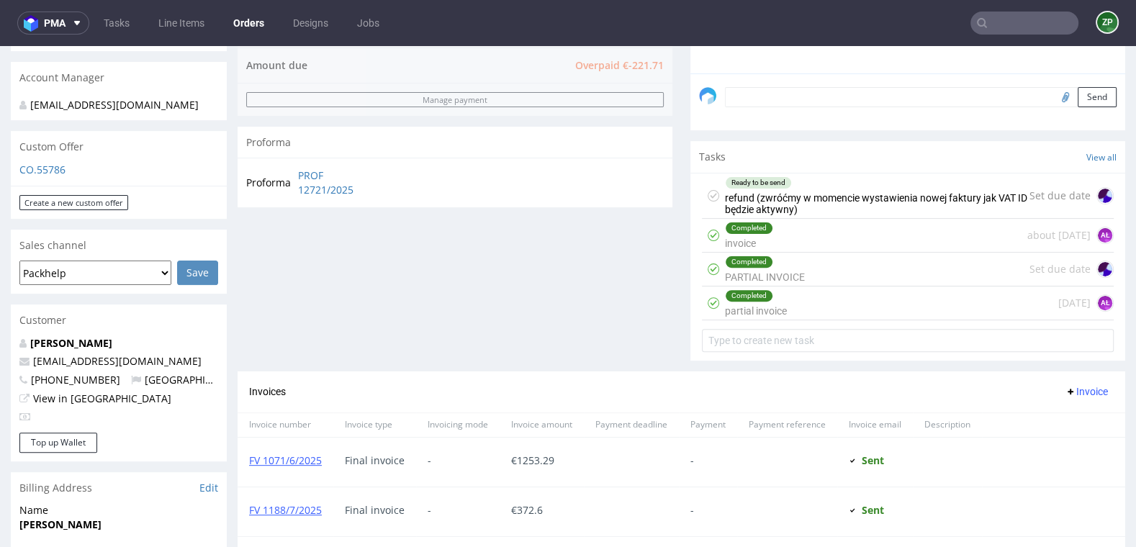
click at [816, 196] on div "Ready to be send refund (zwróćmy w momencie wystawienia nowej faktury jak VAT I…" at bounding box center [877, 195] width 304 height 45
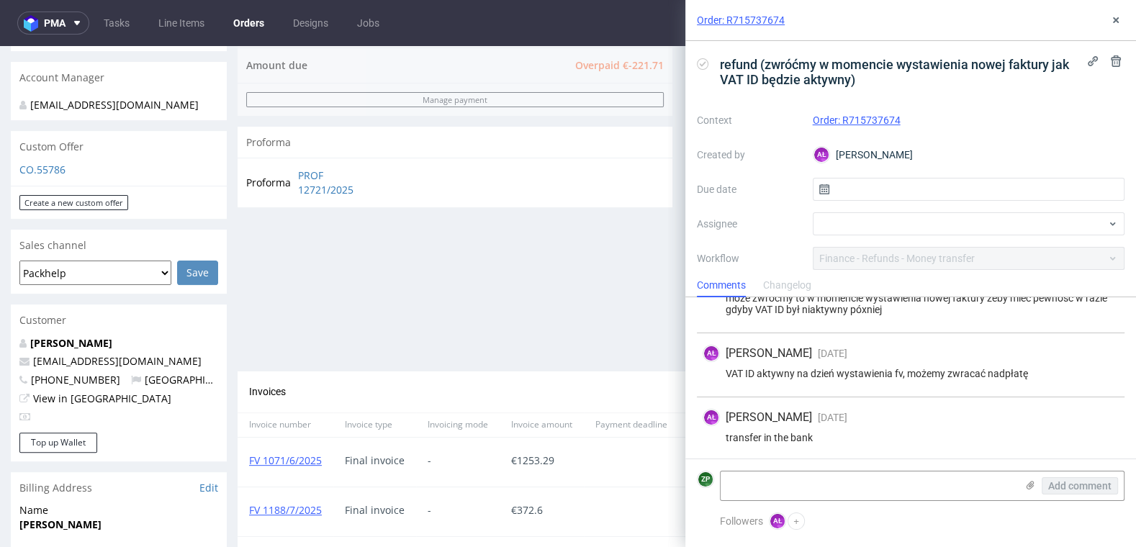
scroll to position [20, 0]
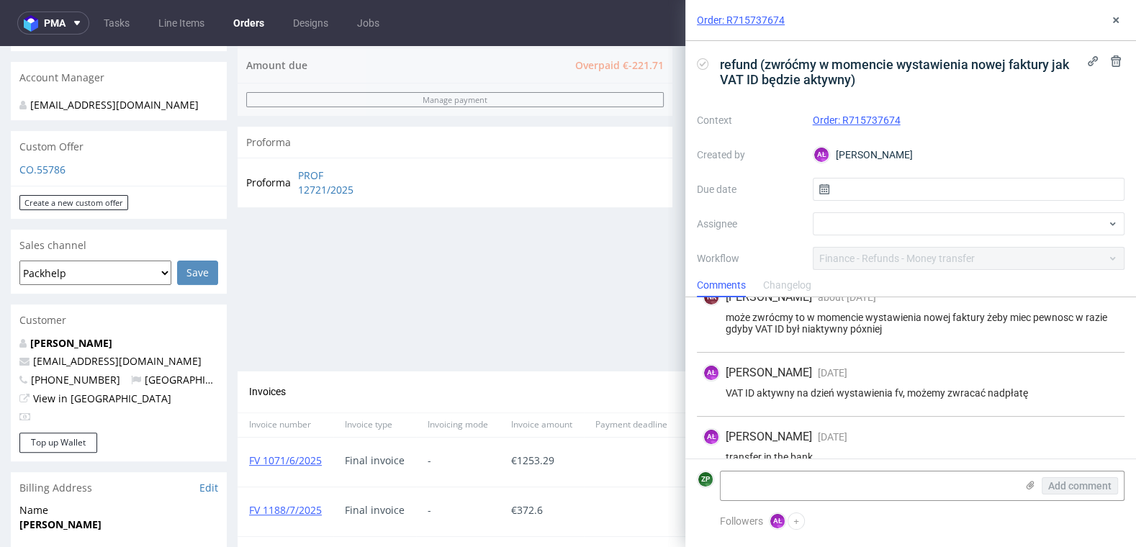
click at [603, 289] on div "Order summary 2 Line Items (Net Total) 1,847.60 additional_customs 0.0 Promotio…" at bounding box center [455, 70] width 435 height 604
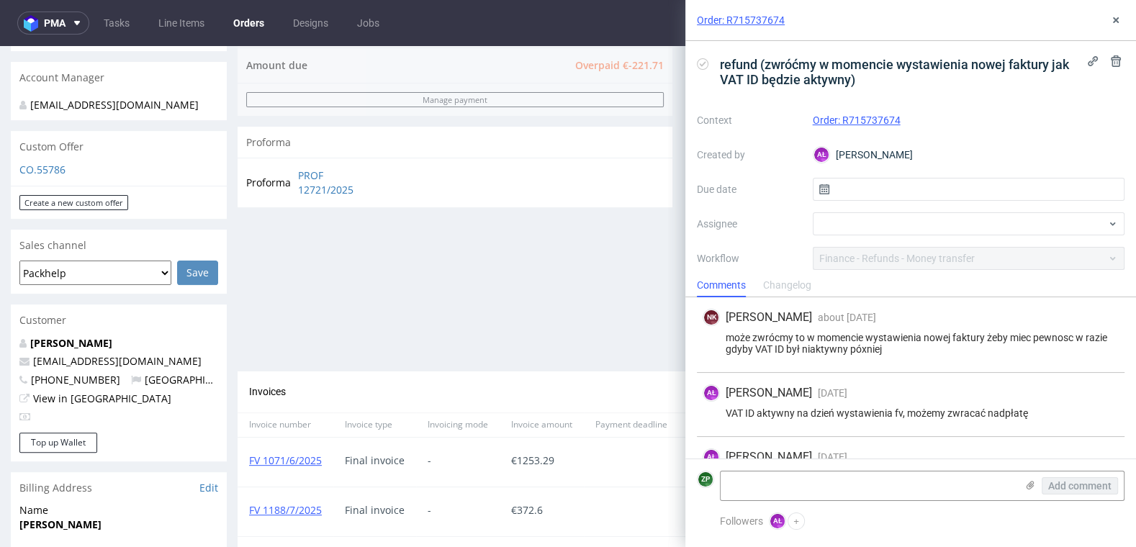
click at [501, 294] on div "Order summary 2 Line Items (Net Total) 1,847.60 additional_customs 0.0 Promotio…" at bounding box center [455, 70] width 435 height 604
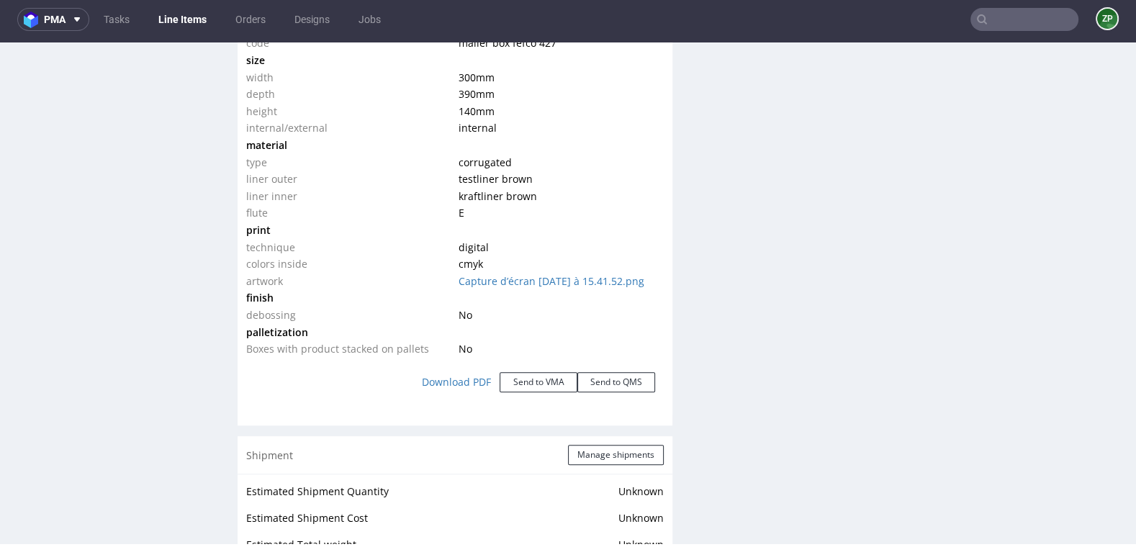
scroll to position [1432, 0]
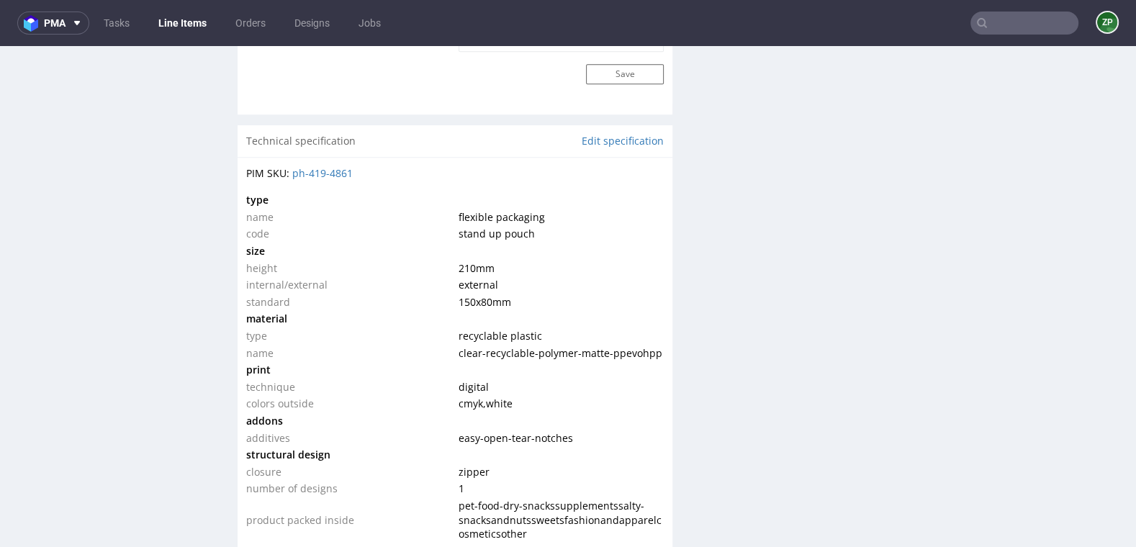
scroll to position [1256, 0]
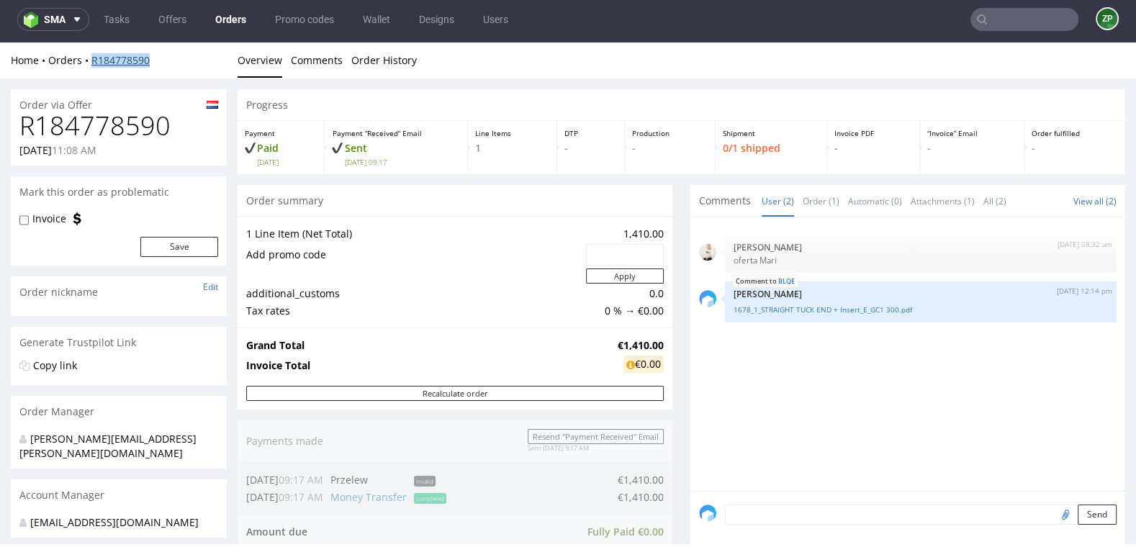
scroll to position [173, 0]
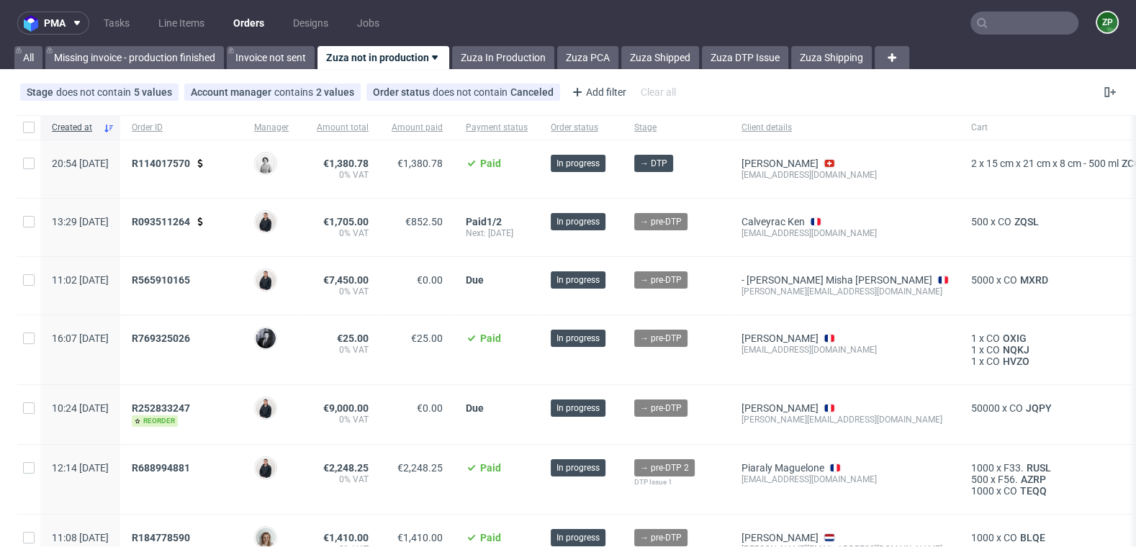
scroll to position [12, 0]
click at [199, 155] on div "R114017570" at bounding box center [181, 169] width 122 height 58
click at [190, 158] on span "R114017570" at bounding box center [161, 164] width 58 height 12
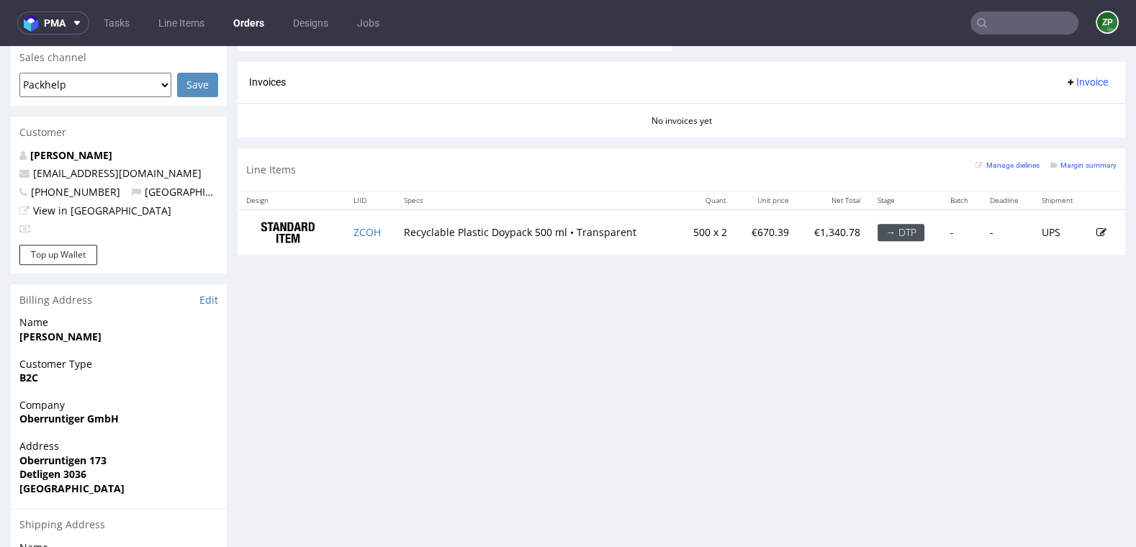
scroll to position [566, 0]
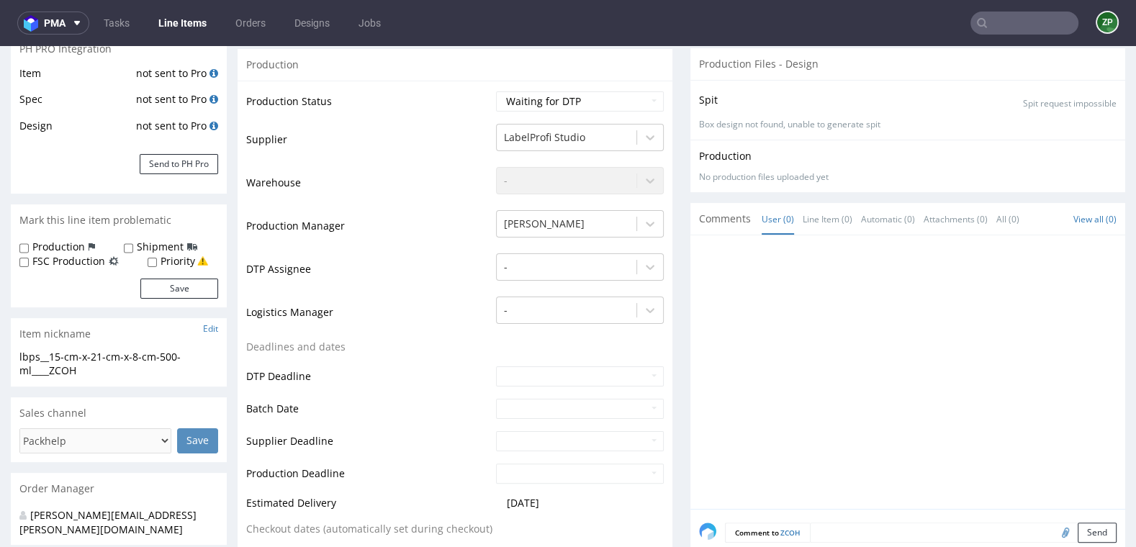
scroll to position [196, 0]
